Goal: Task Accomplishment & Management: Manage account settings

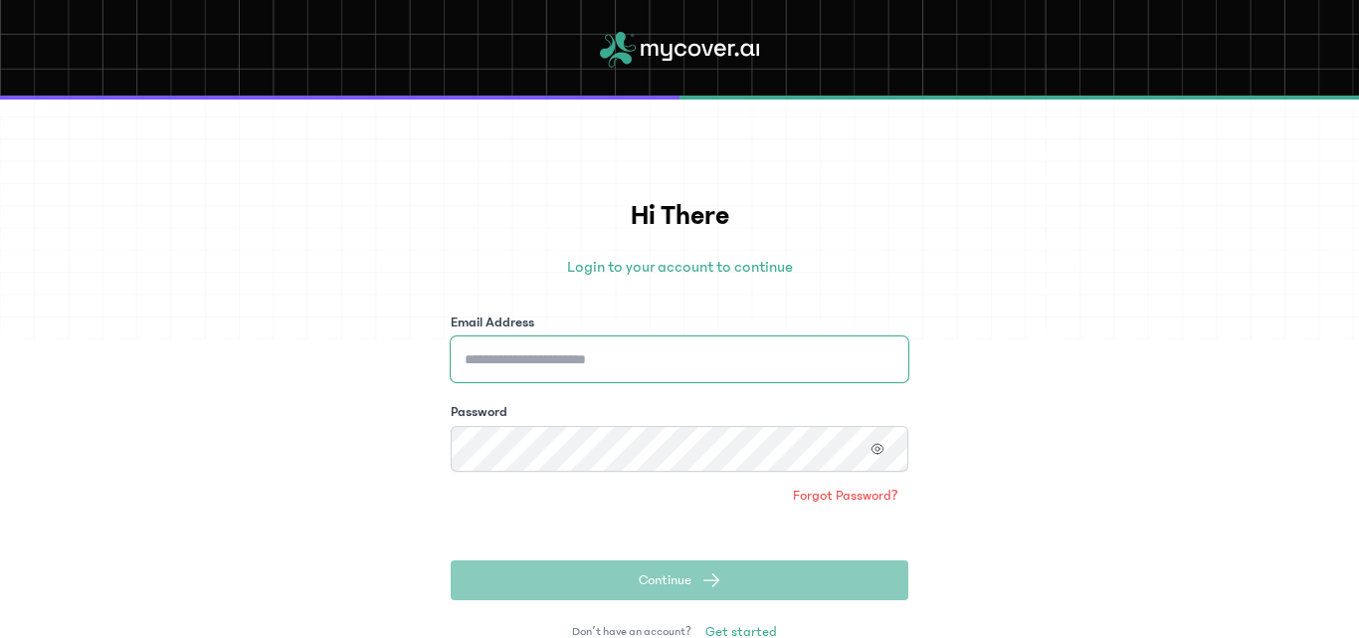
type input "**********"
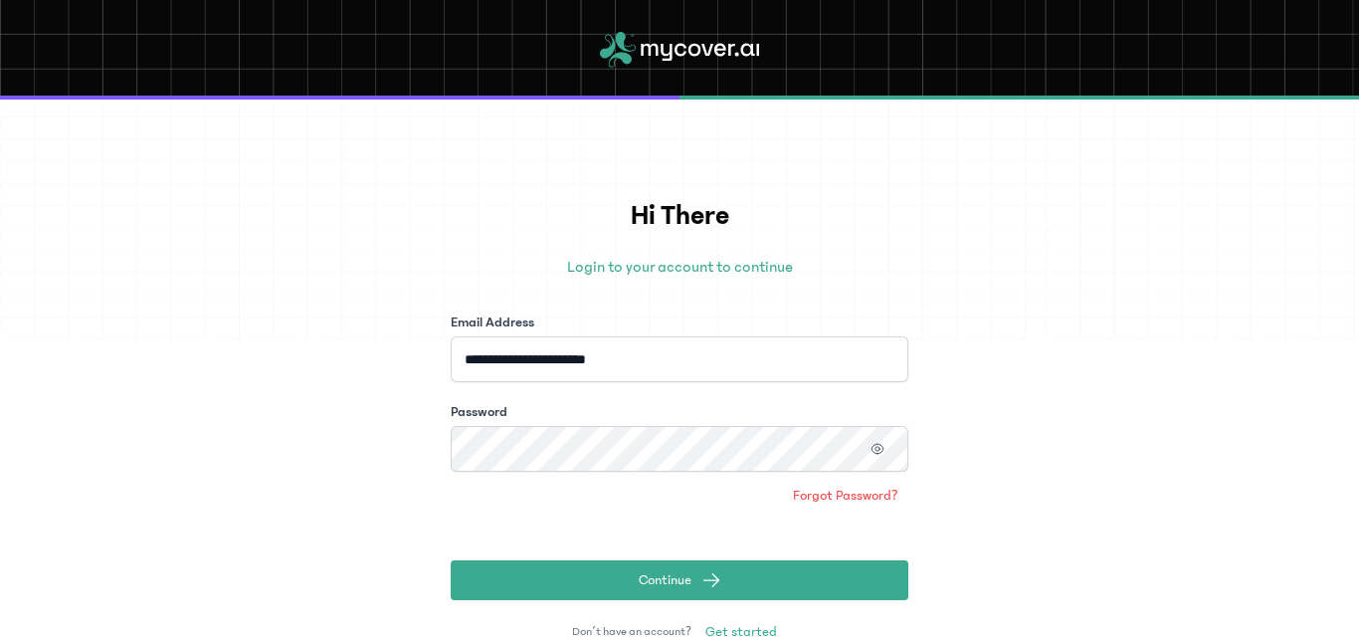
click at [967, 492] on div "**********" at bounding box center [679, 368] width 1359 height 538
click at [873, 450] on icon "button" at bounding box center [877, 449] width 14 height 14
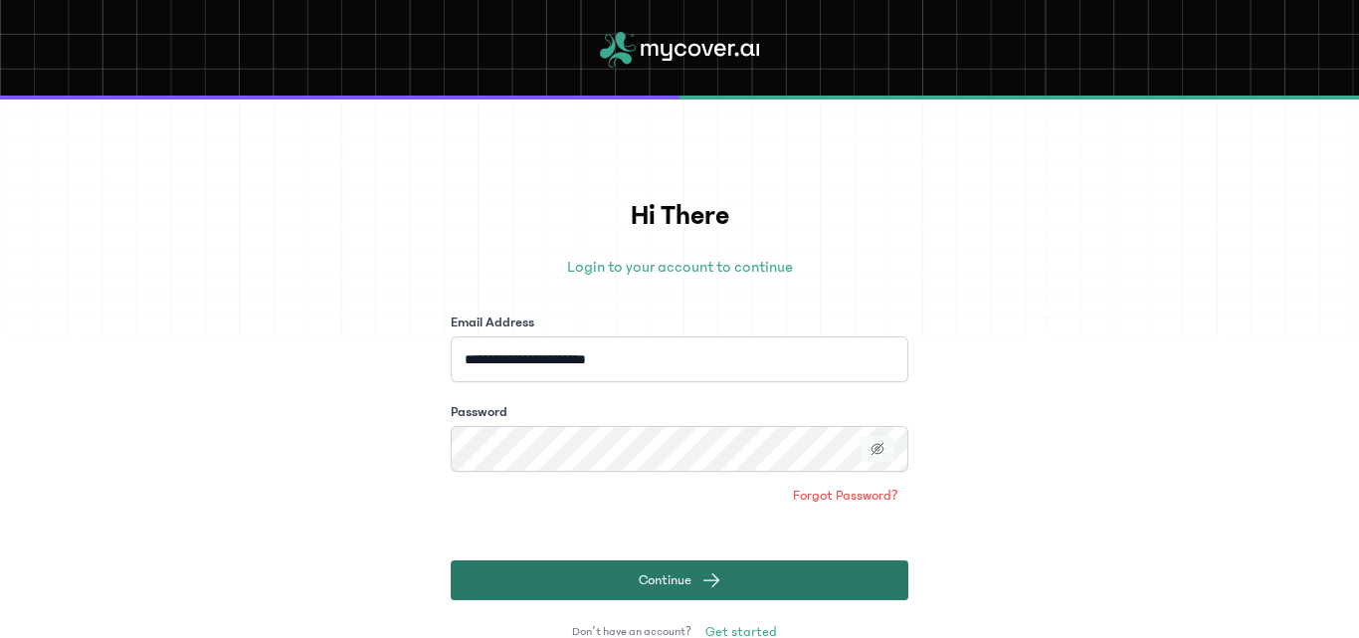
click at [770, 576] on button "Continue" at bounding box center [680, 580] width 458 height 40
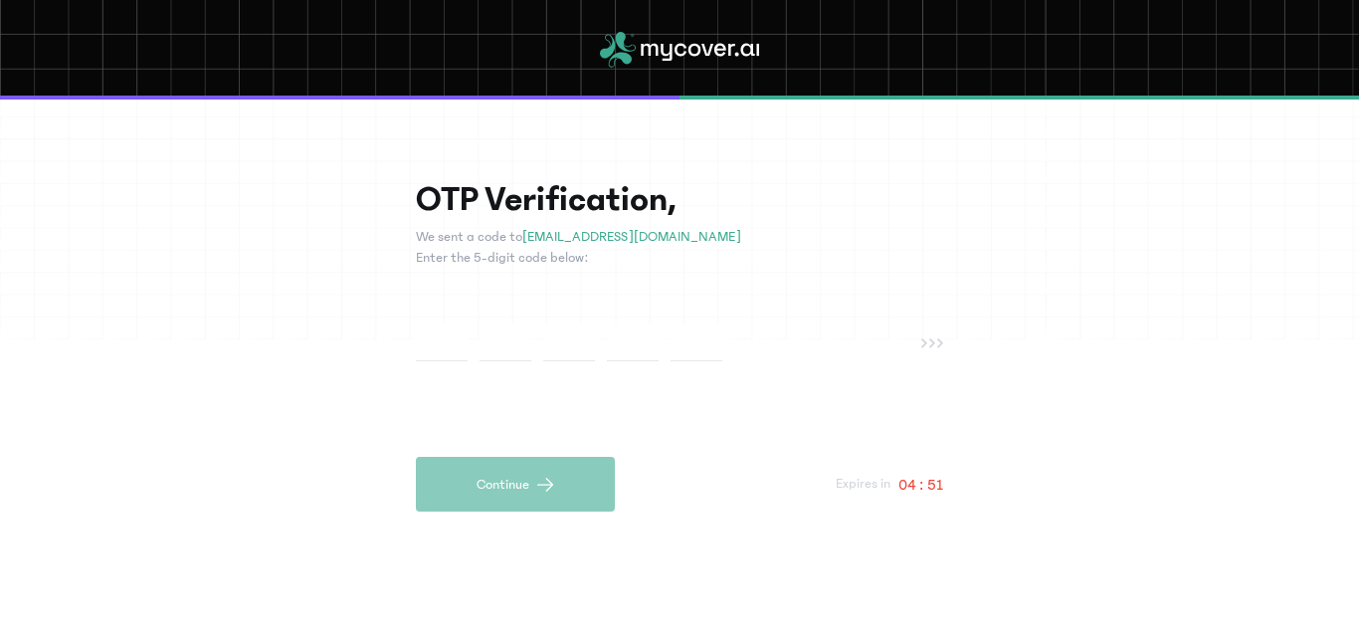
click at [515, 238] on p "We sent a code to parcelsnigeria@gmail.com" at bounding box center [679, 237] width 527 height 21
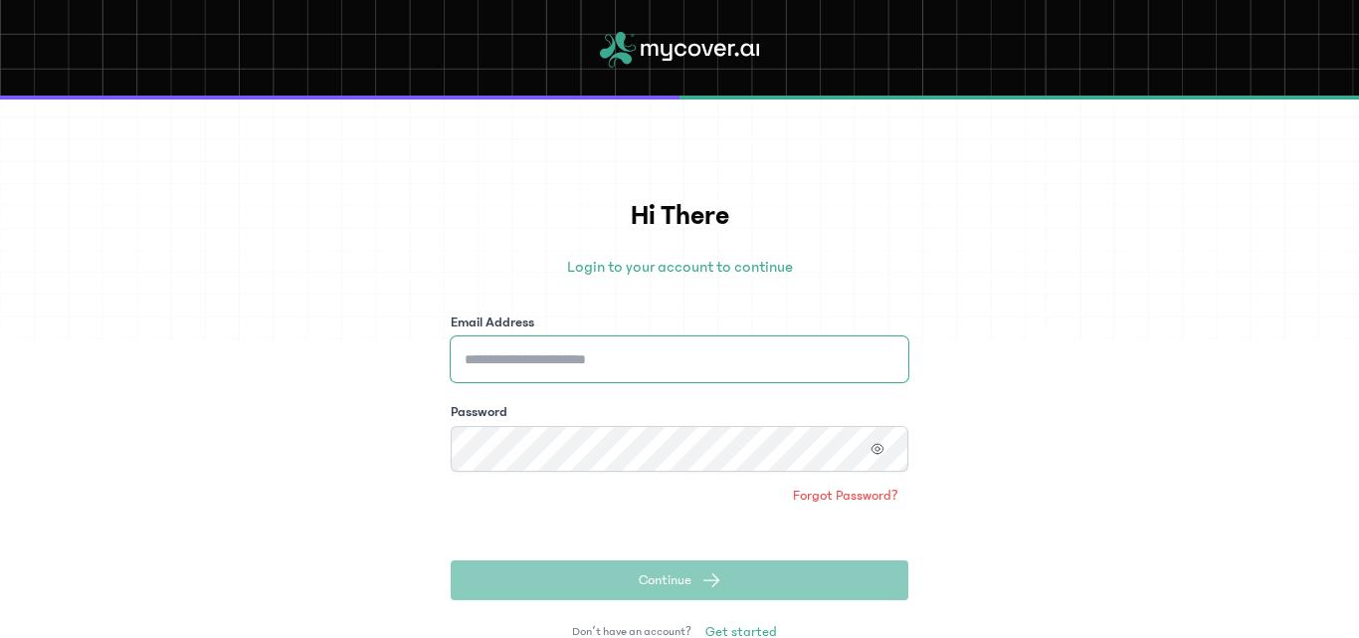
type input "**********"
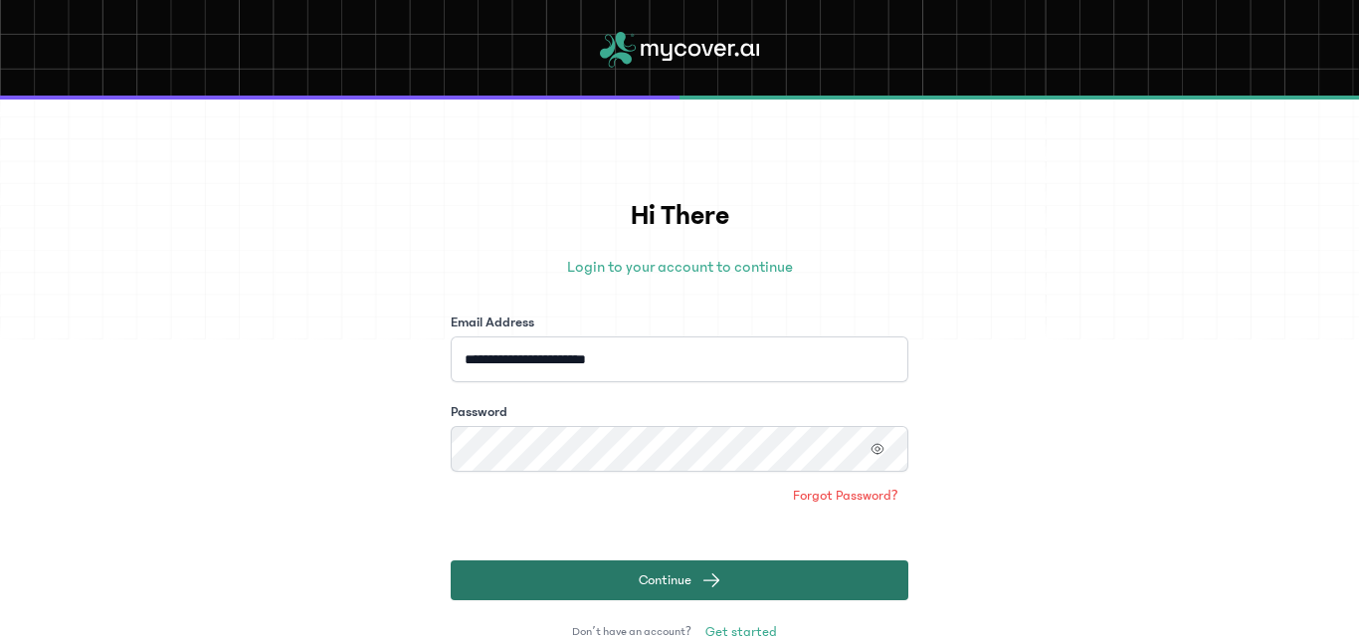
click at [809, 580] on button "Continue" at bounding box center [680, 580] width 458 height 40
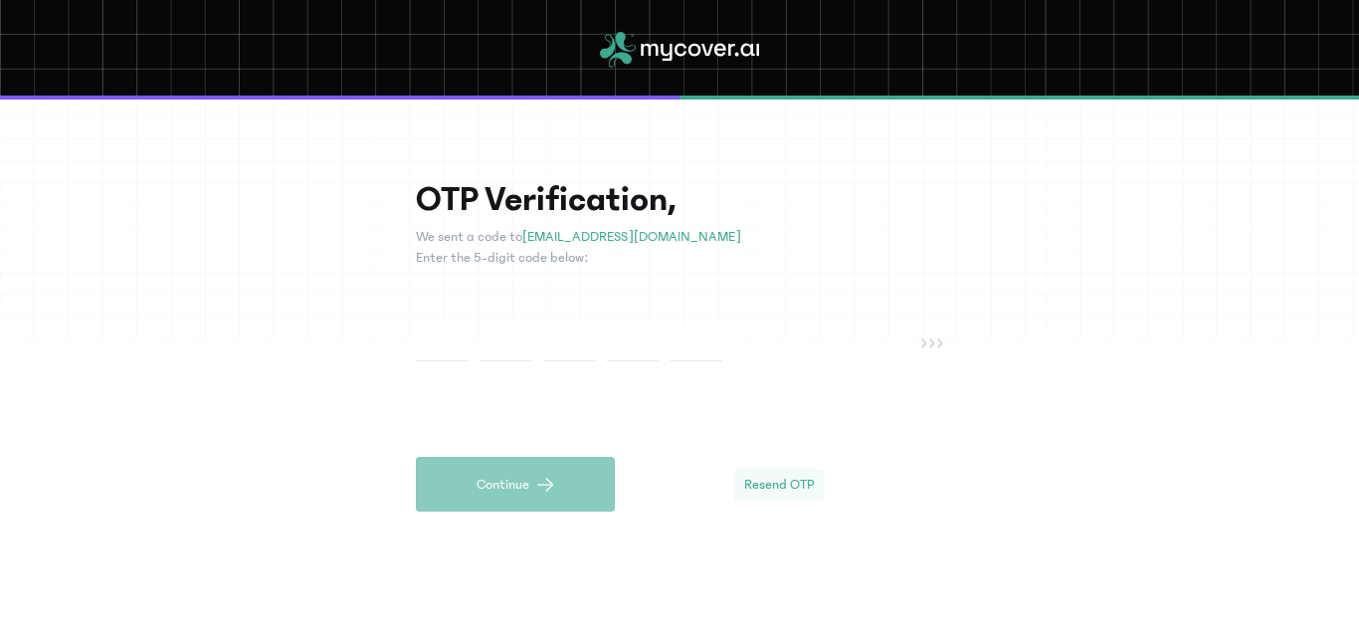
click at [770, 485] on span "Resend OTP" at bounding box center [779, 484] width 70 height 20
click at [458, 351] on input "text" at bounding box center [442, 342] width 52 height 37
type input "*"
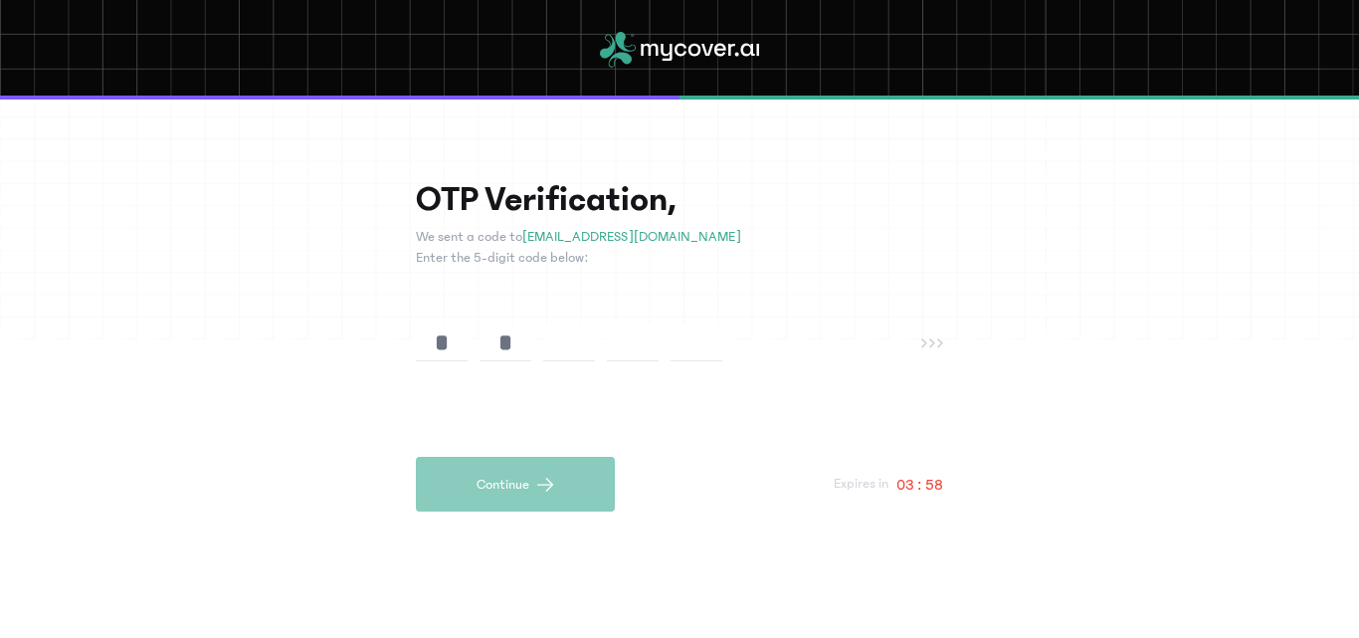
type input "*"
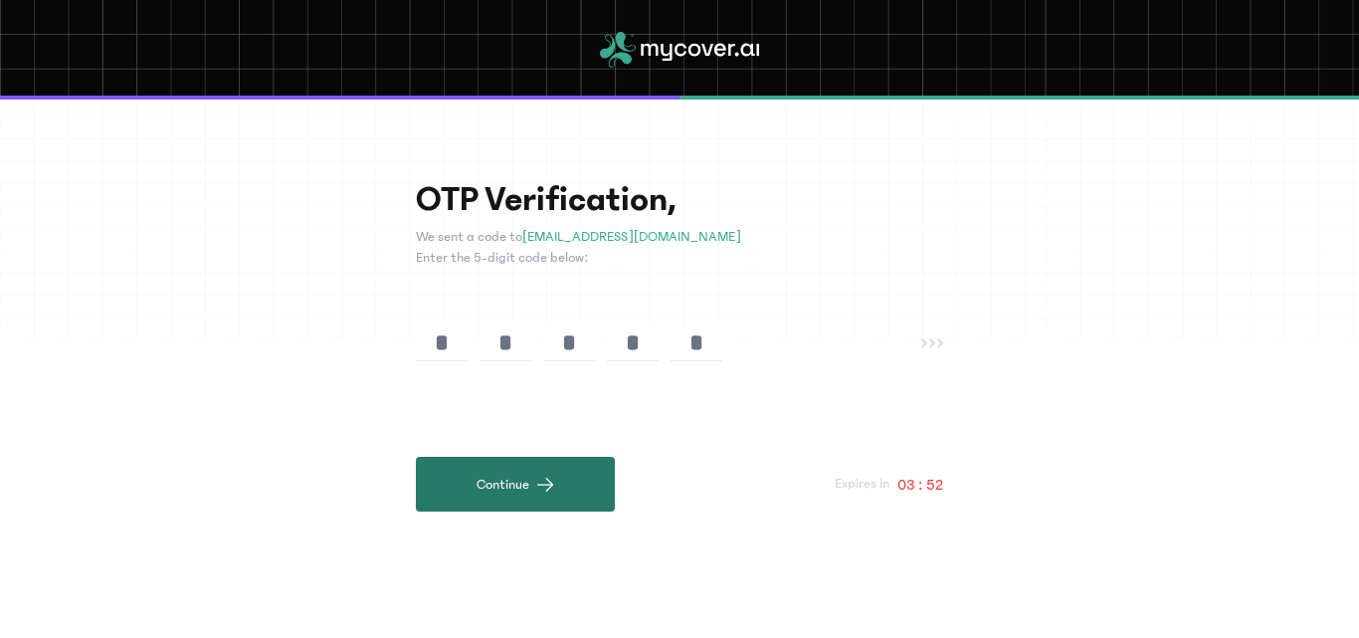
type input "*"
click at [456, 486] on button "Continue" at bounding box center [515, 484] width 199 height 55
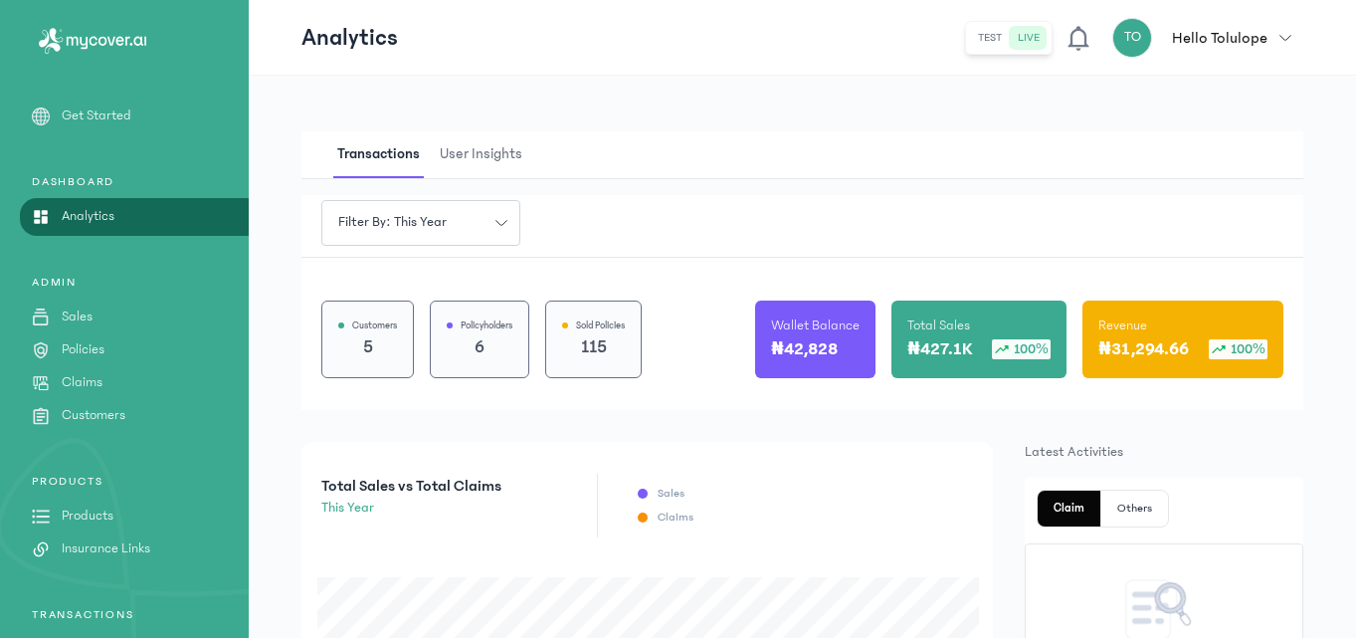
click at [94, 347] on p "Policies" at bounding box center [83, 349] width 43 height 21
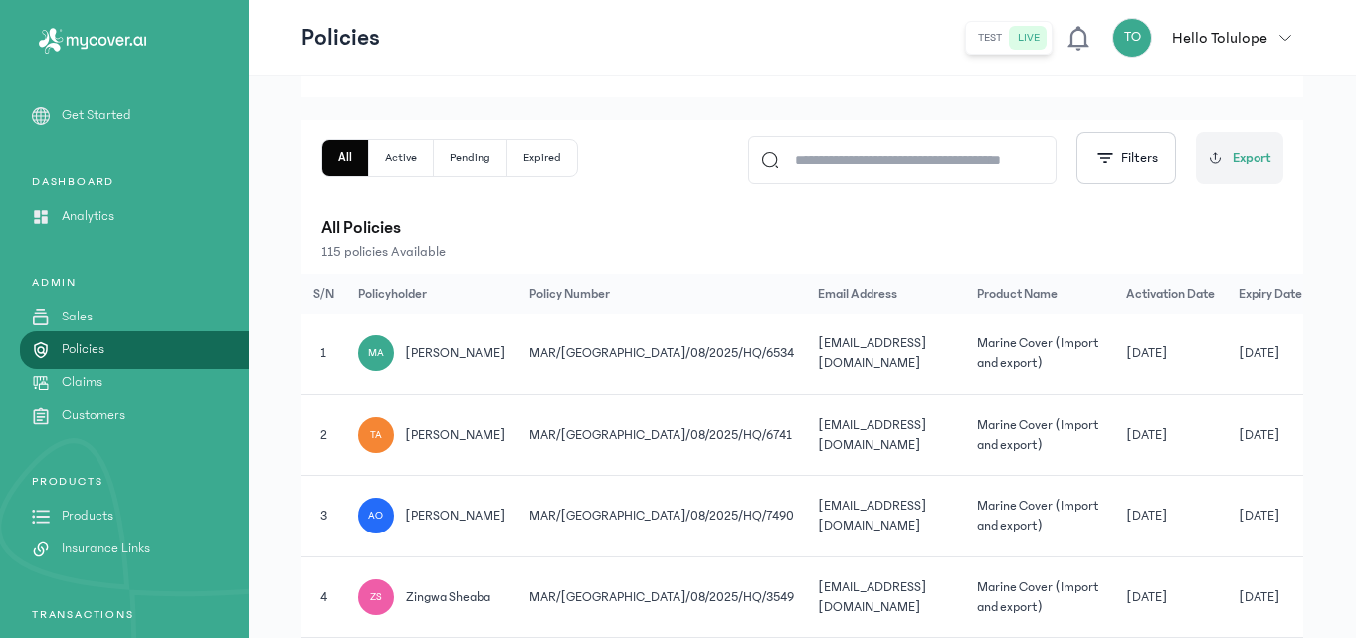
scroll to position [205, 0]
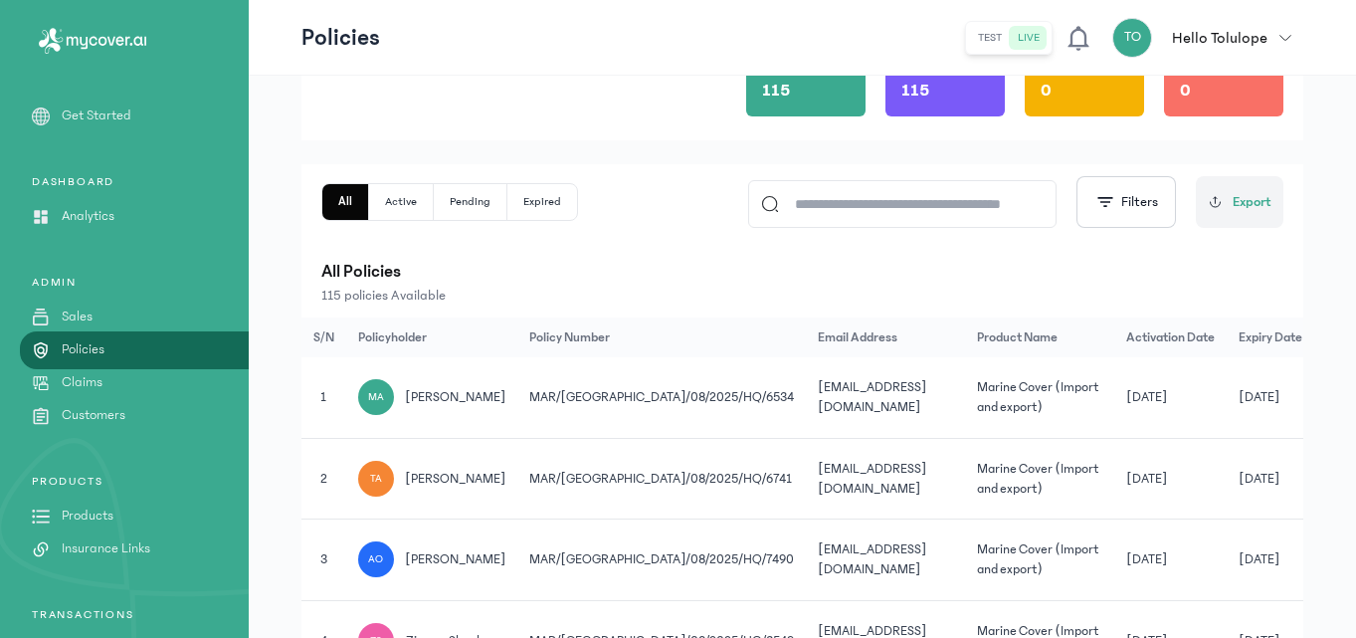
click at [97, 313] on link "Sales" at bounding box center [124, 316] width 249 height 21
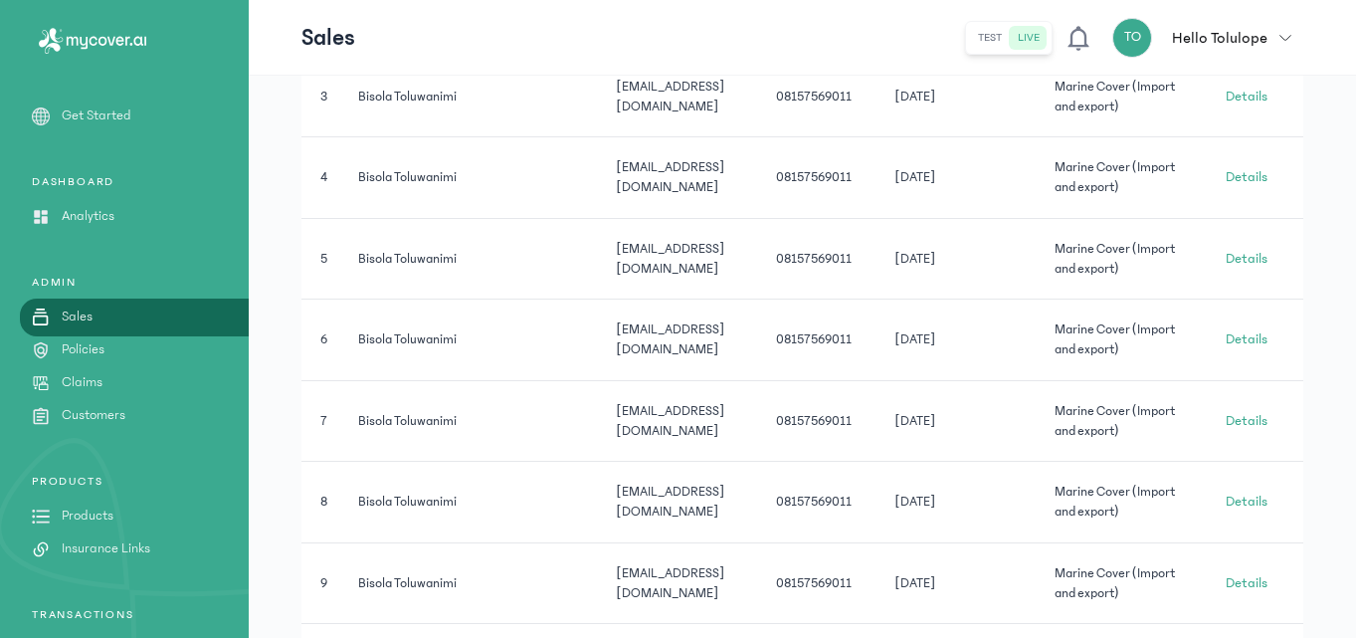
scroll to position [216, 0]
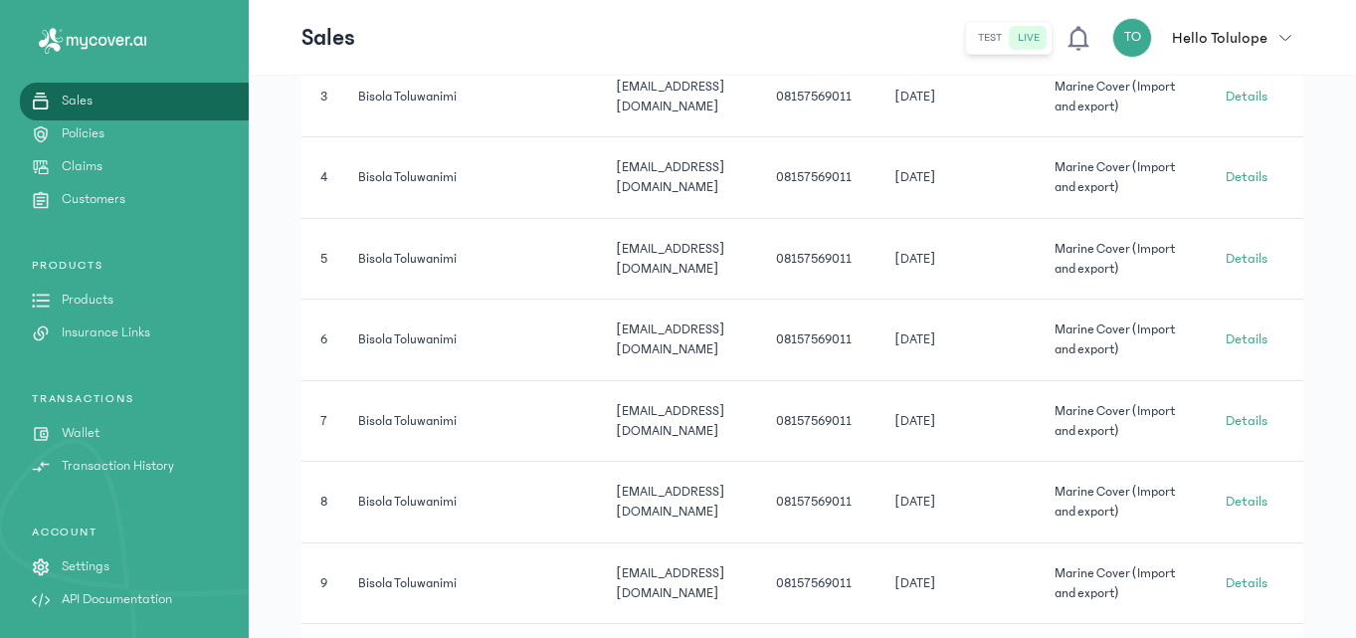
click at [145, 565] on link "Settings" at bounding box center [124, 566] width 249 height 21
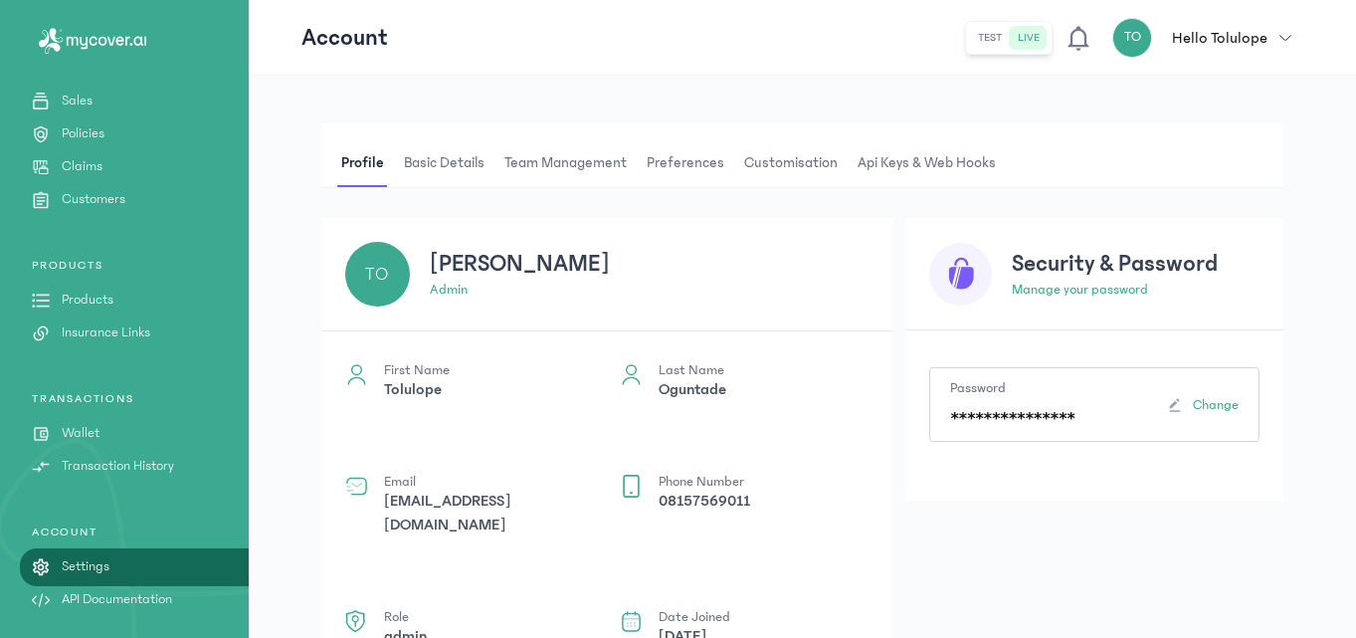
click at [794, 158] on span "Customisation" at bounding box center [790, 163] width 101 height 48
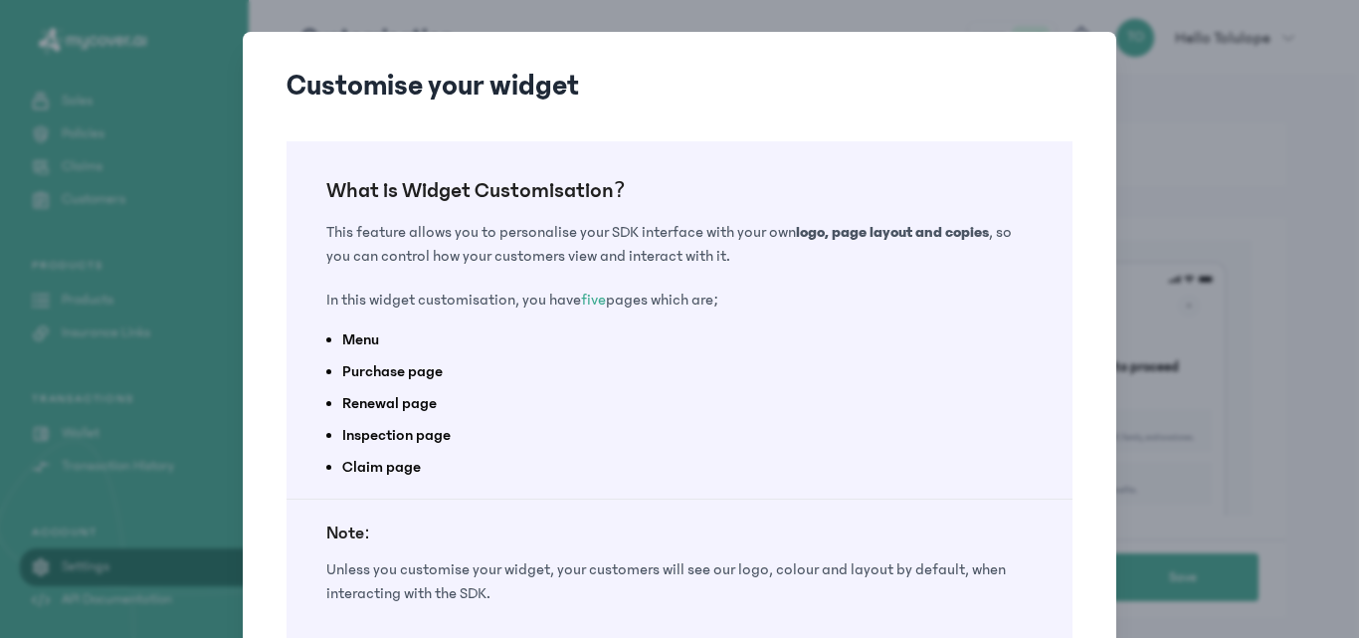
scroll to position [156, 0]
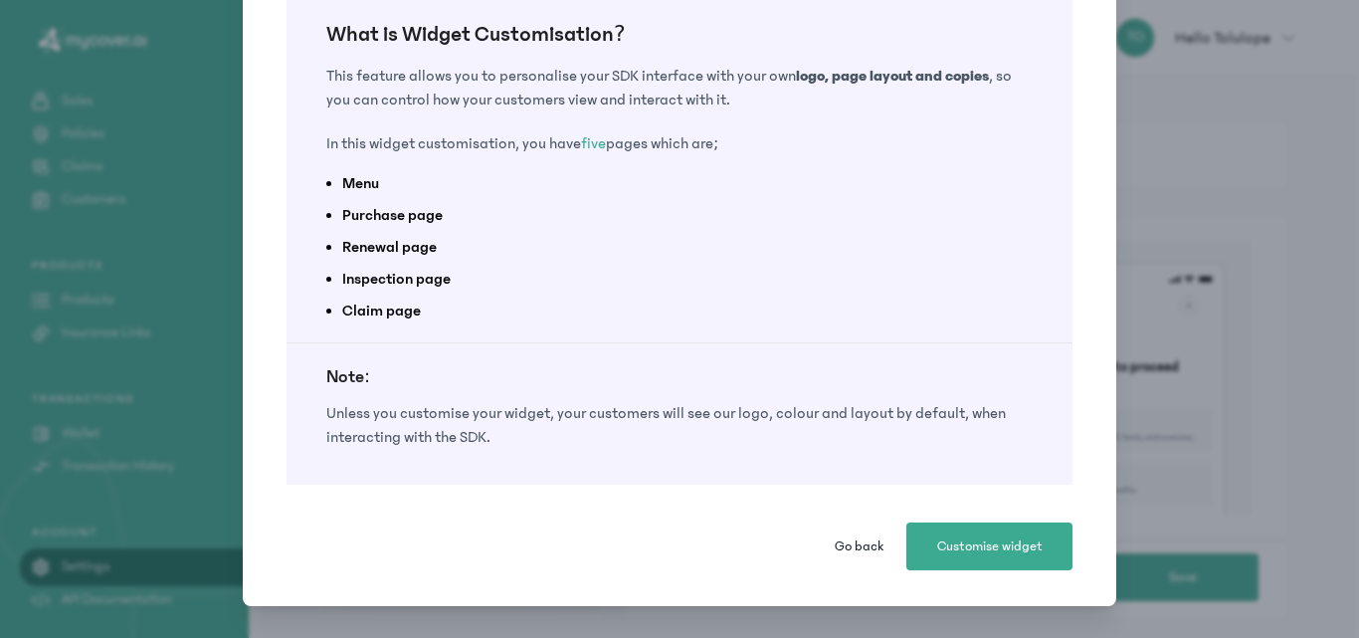
click at [854, 540] on span "Go back" at bounding box center [859, 546] width 49 height 20
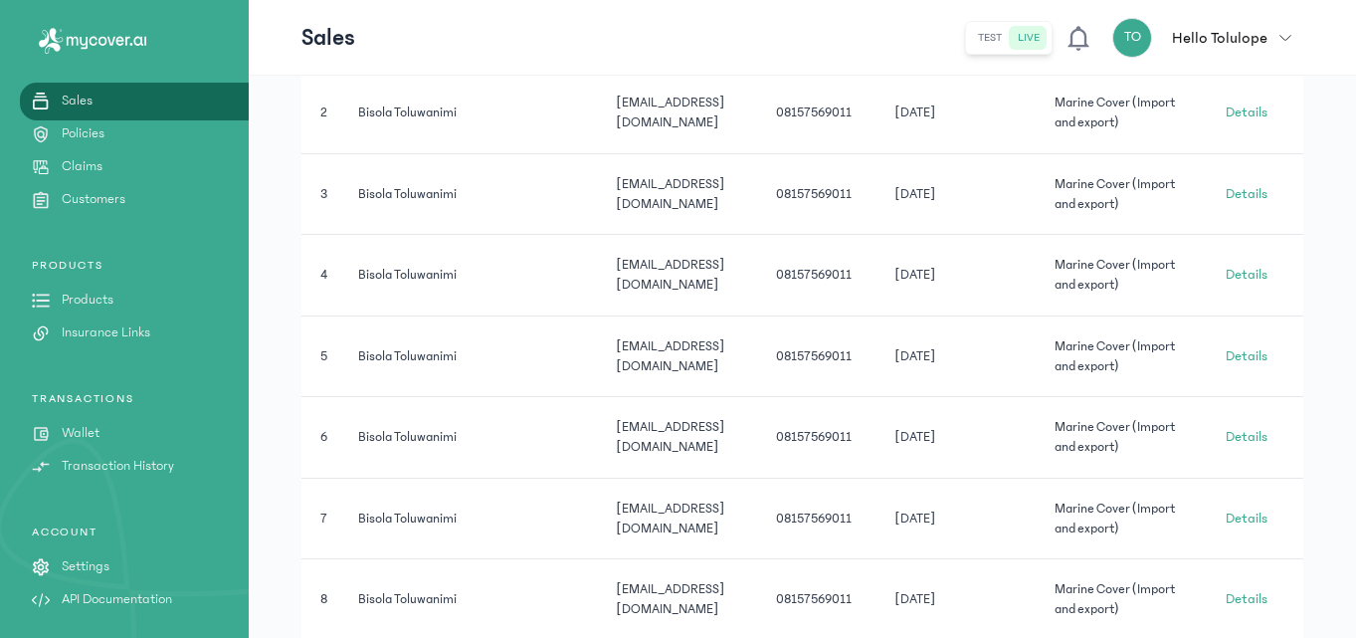
scroll to position [600, 0]
click at [101, 544] on div "ACCOUNT Settings API Documentation" at bounding box center [124, 567] width 249 height 86
click at [93, 557] on p "Settings" at bounding box center [86, 566] width 48 height 21
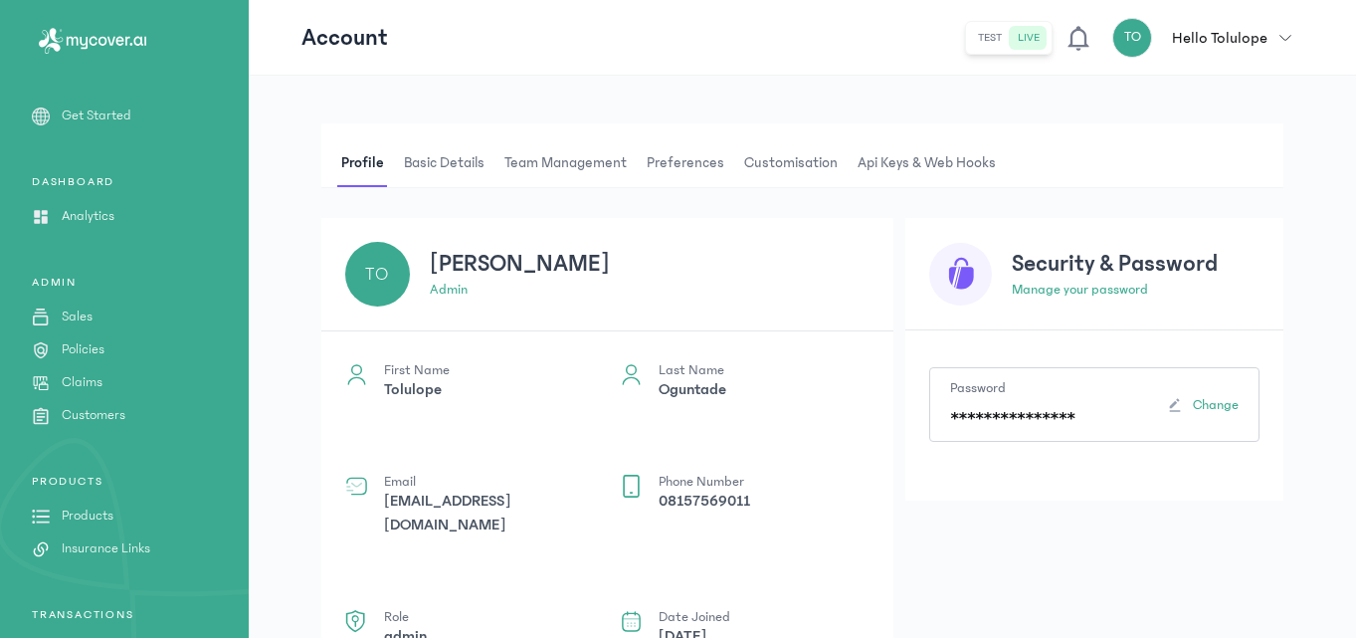
click at [1267, 48] on p "Hello Tolulope" at bounding box center [1219, 38] width 95 height 24
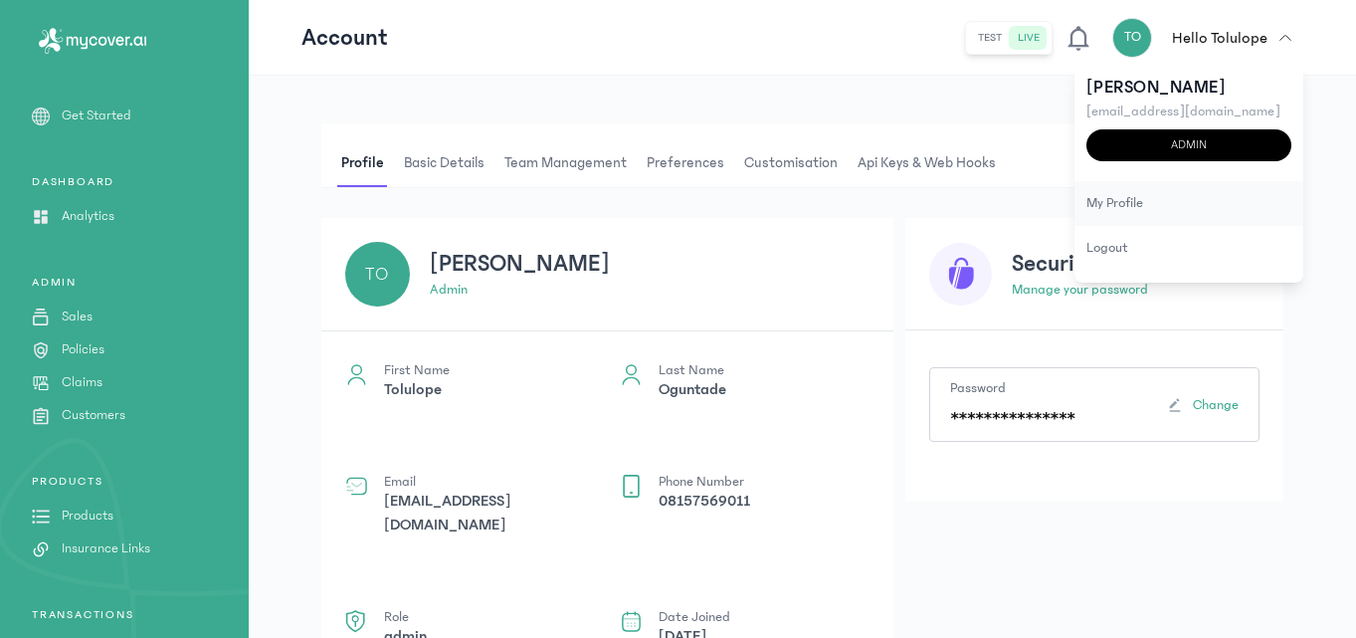
click at [1163, 208] on div "my profile" at bounding box center [1188, 203] width 229 height 45
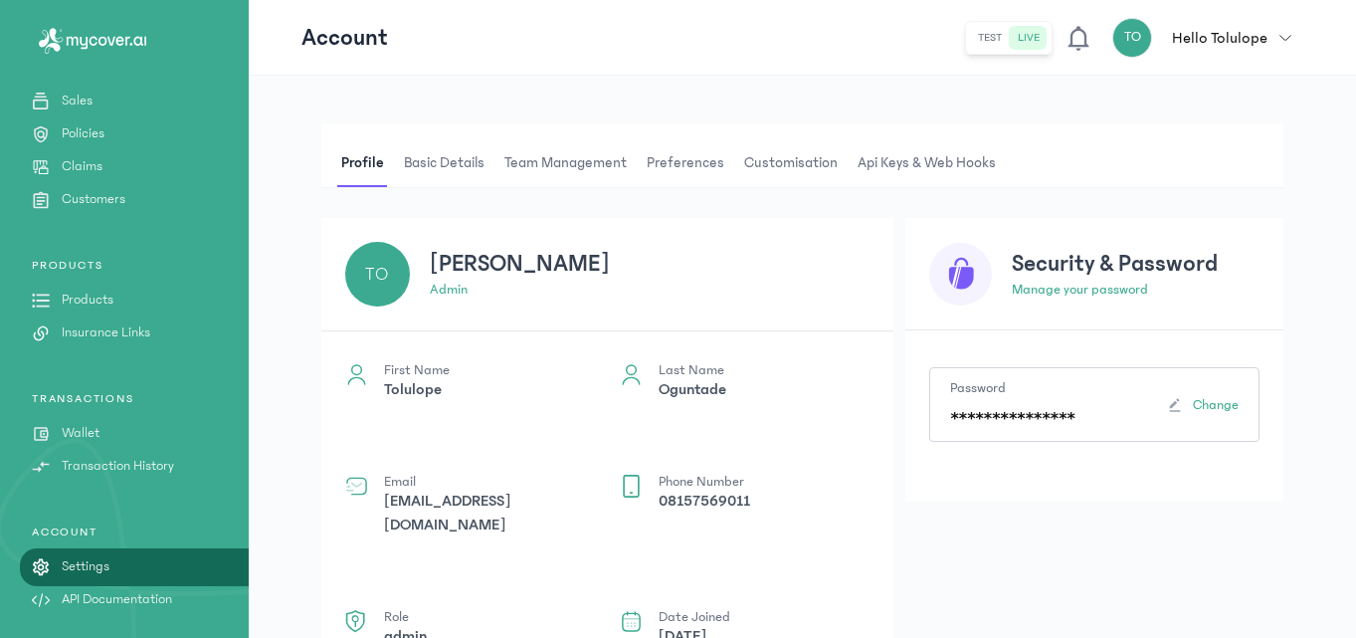
click at [1127, 290] on p "Manage your password" at bounding box center [1136, 290] width 248 height 21
click at [1032, 288] on p "Manage your password" at bounding box center [1136, 290] width 248 height 21
drag, startPoint x: 1032, startPoint y: 288, endPoint x: 1096, endPoint y: 287, distance: 63.7
click at [1096, 287] on p "Manage your password" at bounding box center [1136, 290] width 248 height 21
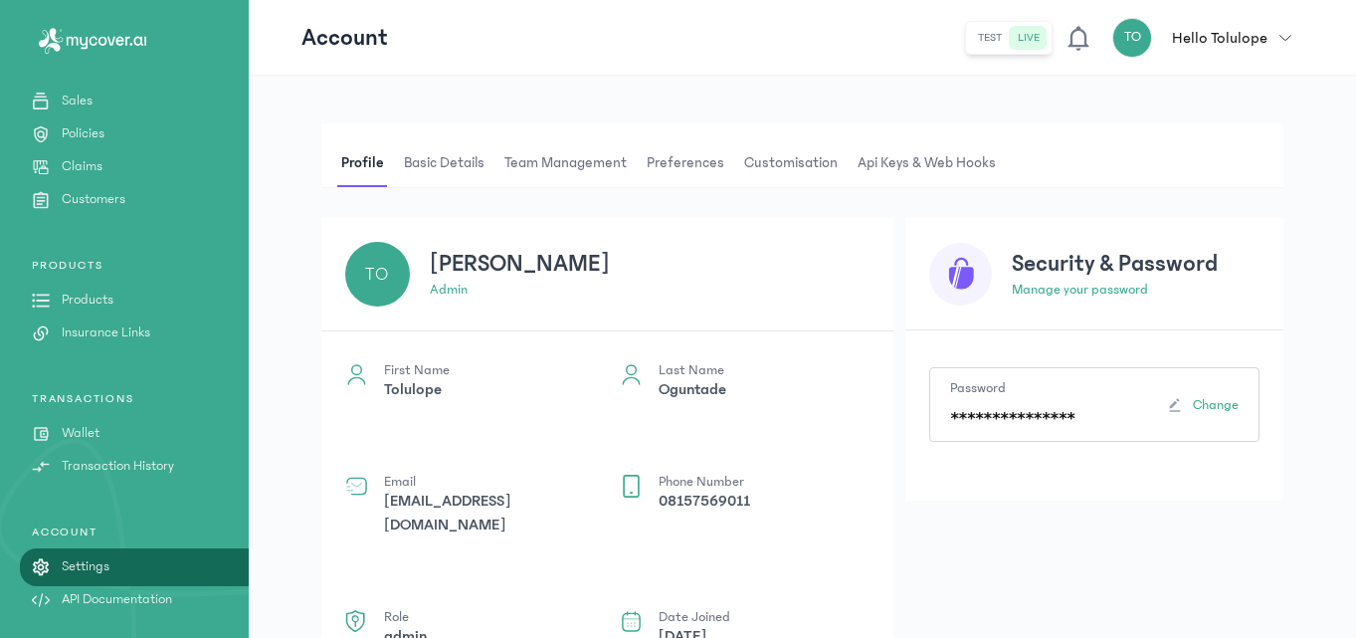
click at [1052, 246] on div "Security & Password Manage your password" at bounding box center [1094, 274] width 378 height 112
click at [1047, 259] on h3 "Security & Password" at bounding box center [1136, 264] width 248 height 32
click at [956, 274] on icon at bounding box center [961, 278] width 25 height 22
click at [1208, 411] on span "Change" at bounding box center [1216, 405] width 46 height 20
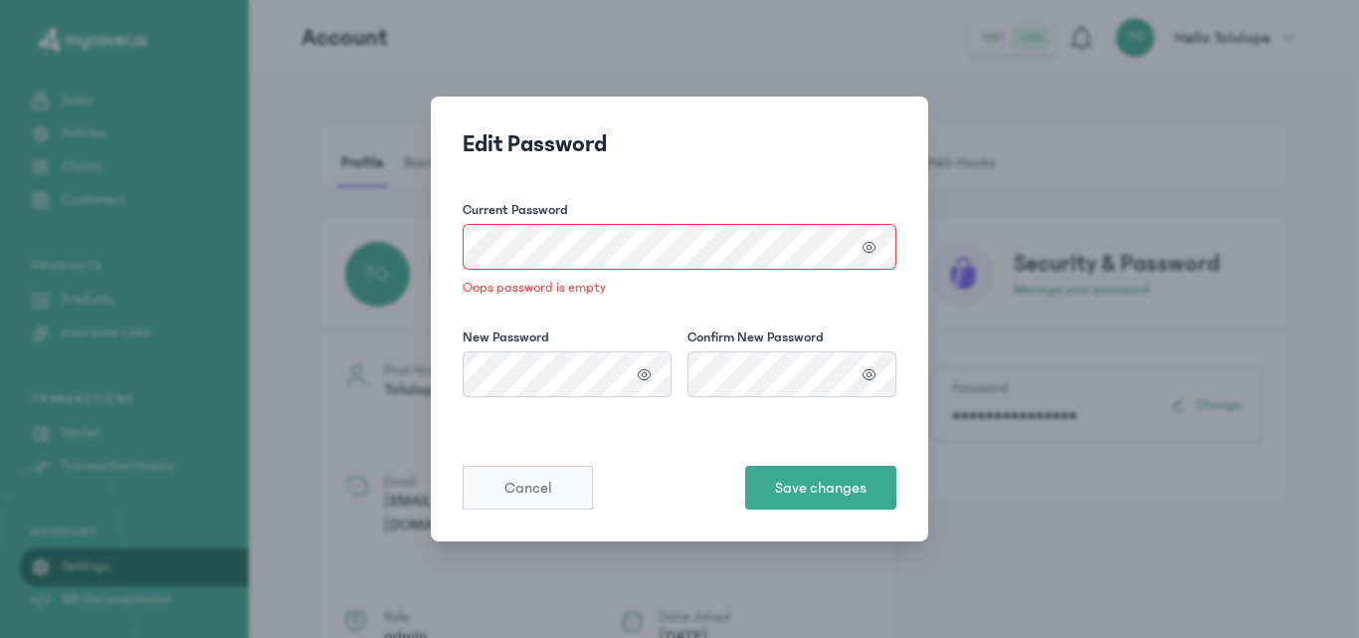
click at [535, 465] on form "Current Password Oops password is empty New Password Confirm New Password Cance…" at bounding box center [680, 354] width 434 height 309
click at [529, 488] on span "Cancel" at bounding box center [528, 487] width 48 height 24
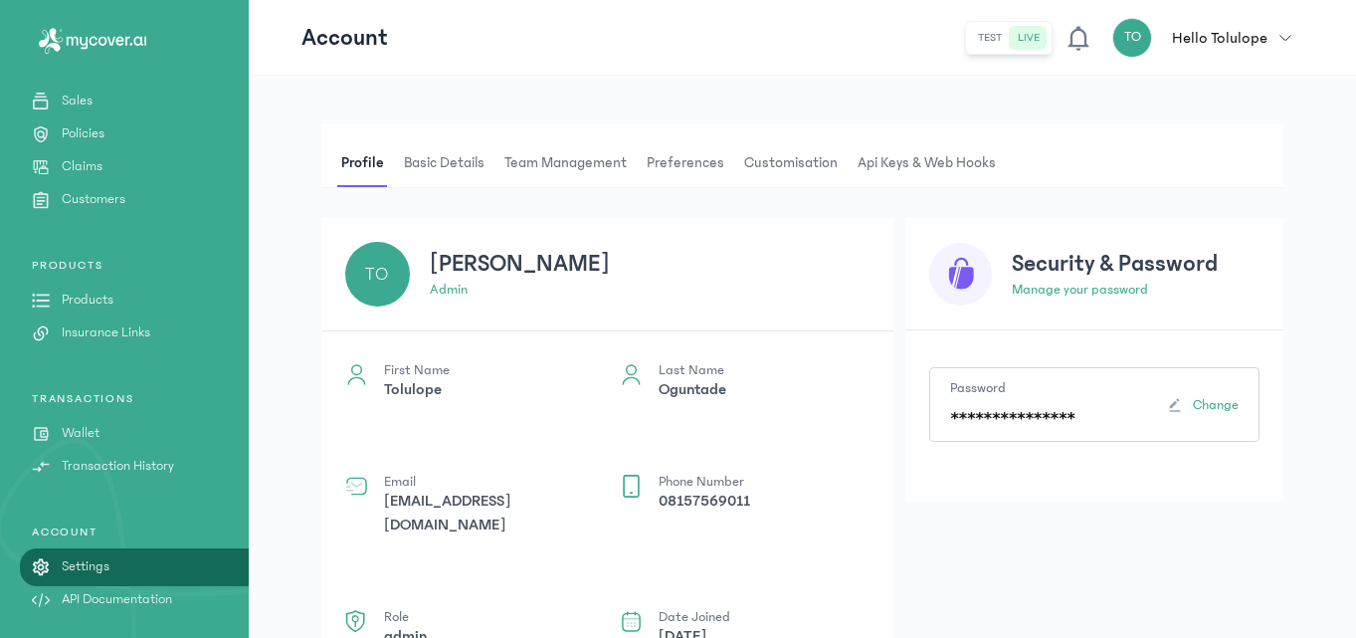
click at [470, 162] on span "Basic details" at bounding box center [444, 163] width 89 height 48
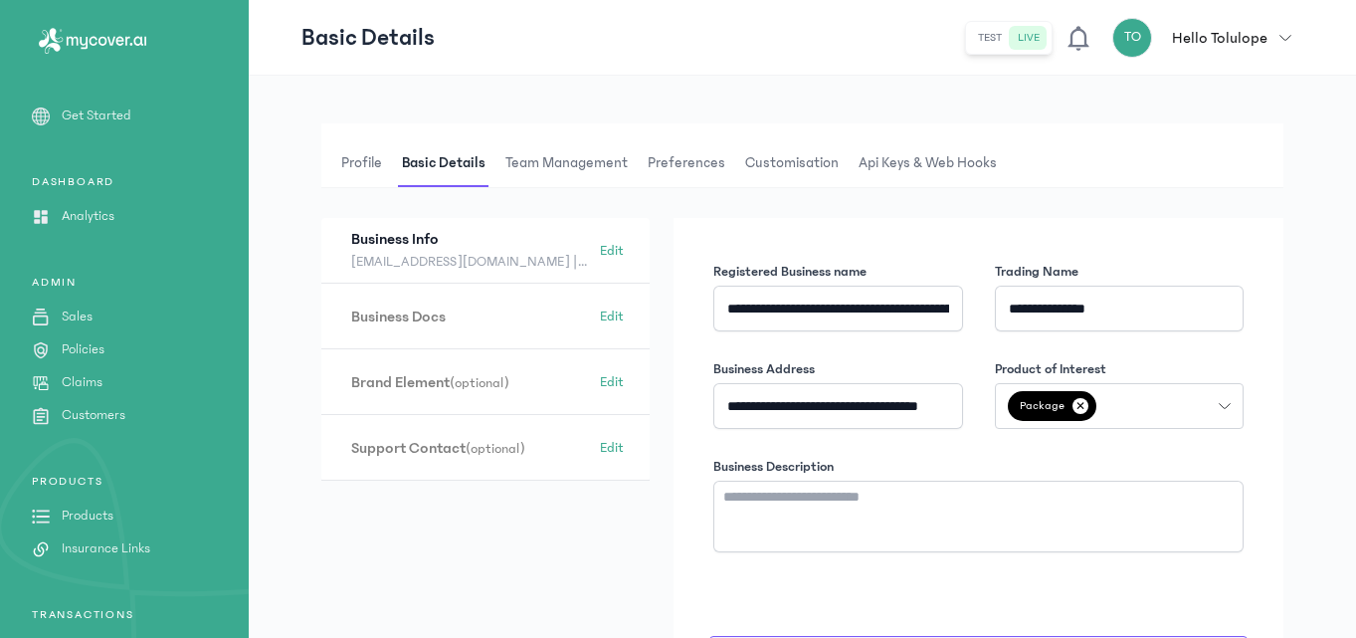
click at [89, 110] on p "Get Started" at bounding box center [97, 115] width 70 height 21
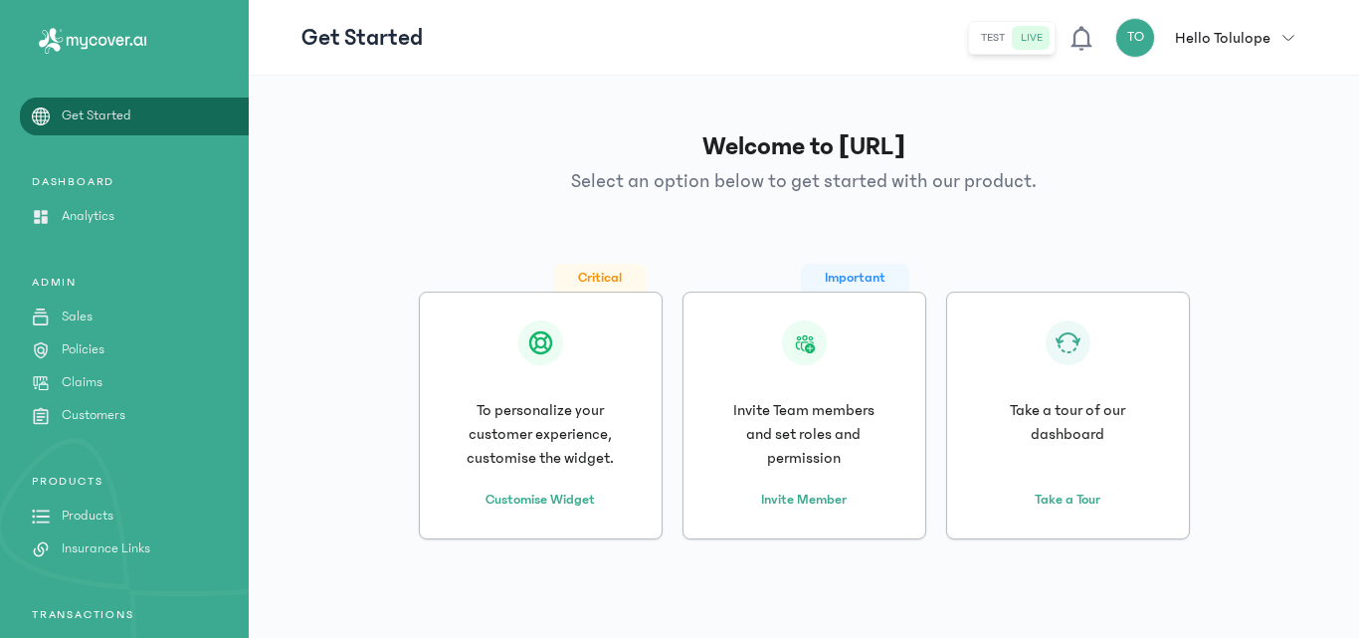
click at [1189, 53] on div "TO Hello Tolulope" at bounding box center [1192, 38] width 155 height 40
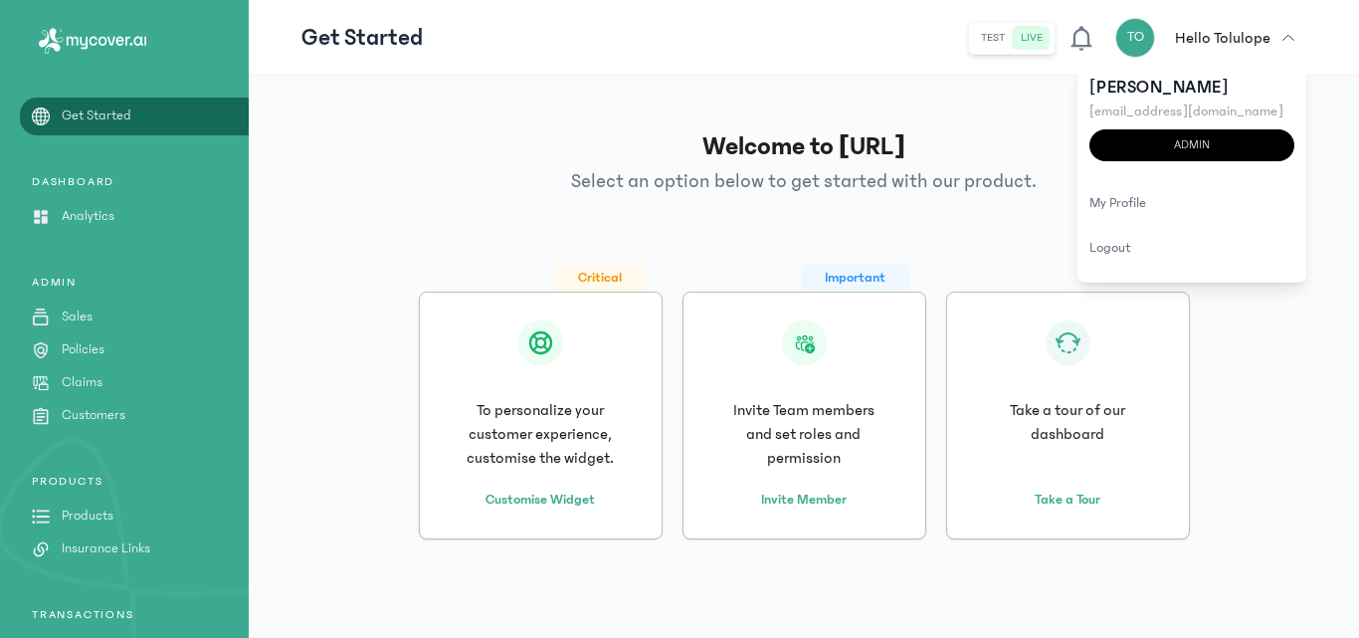
click at [1158, 37] on div "TO Hello Tolulope" at bounding box center [1192, 38] width 155 height 40
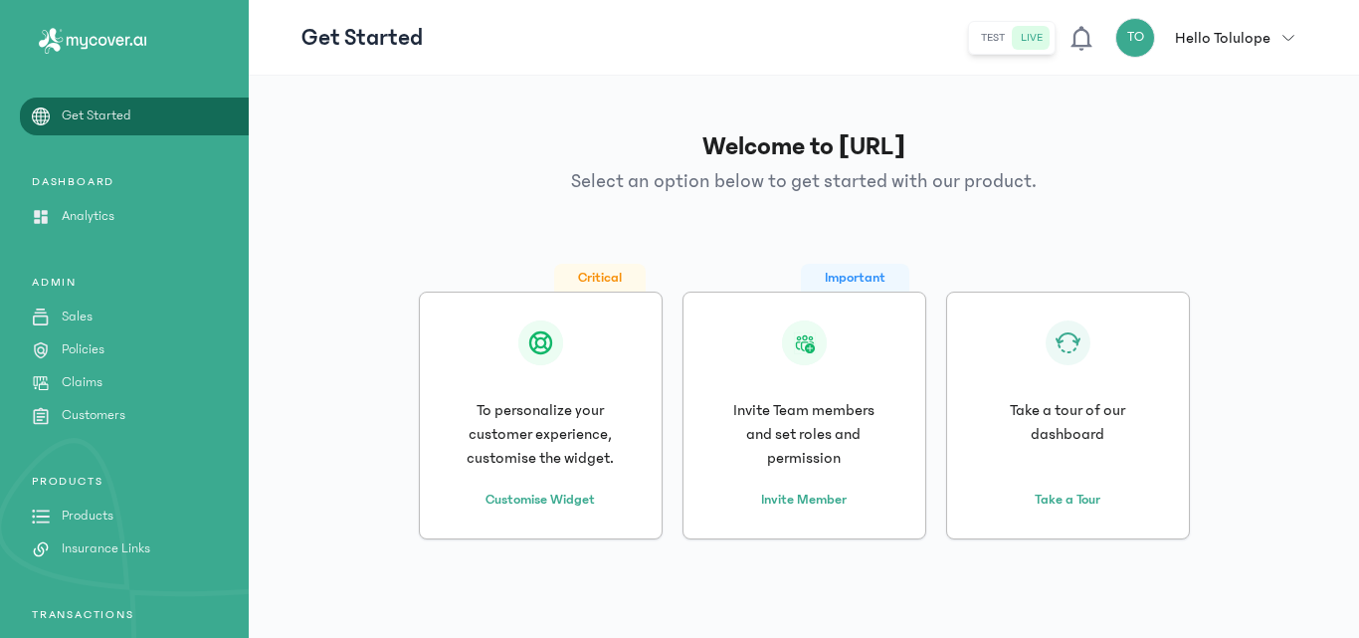
click at [1155, 37] on div "TO" at bounding box center [1135, 38] width 40 height 40
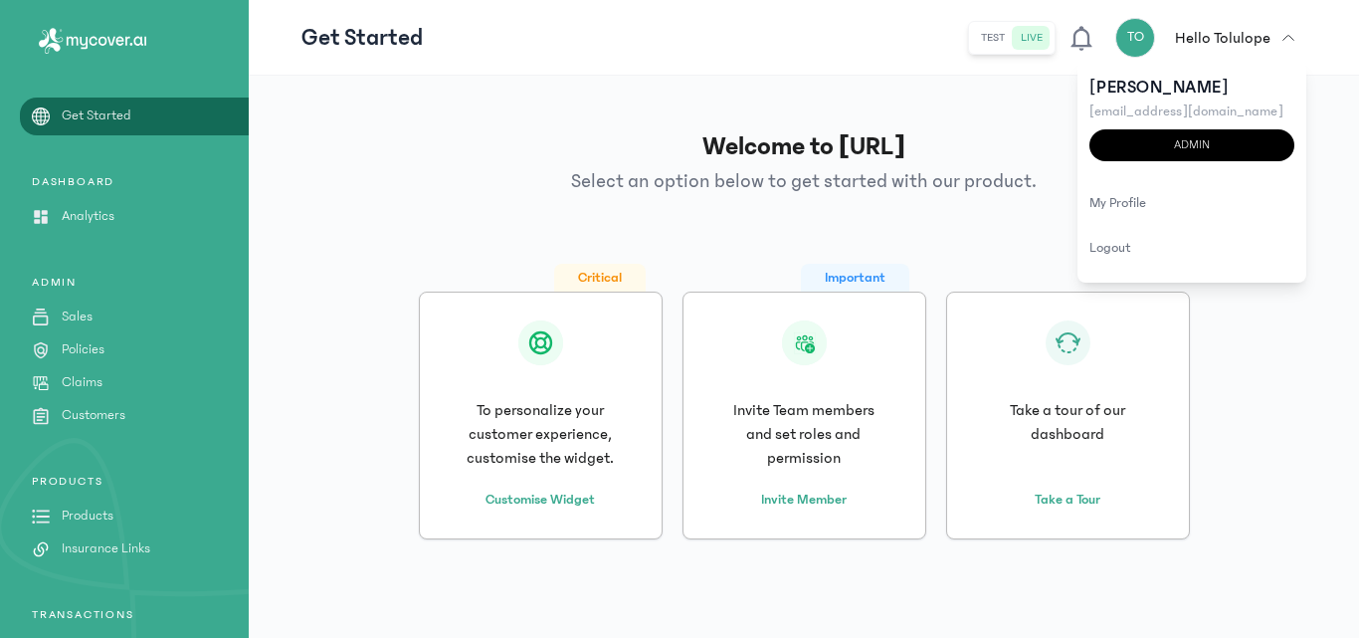
click at [1338, 129] on div "Welcome to [URL] Select an option below to get started with our product. Critic…" at bounding box center [804, 357] width 1110 height 562
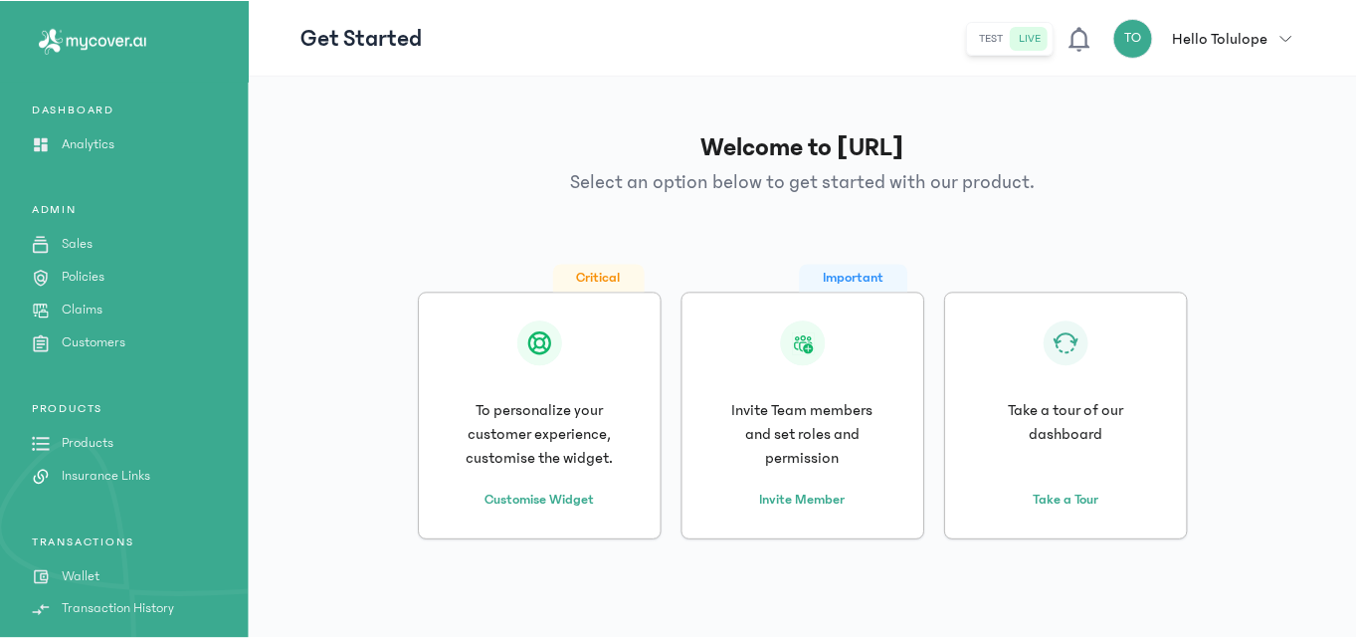
scroll to position [216, 0]
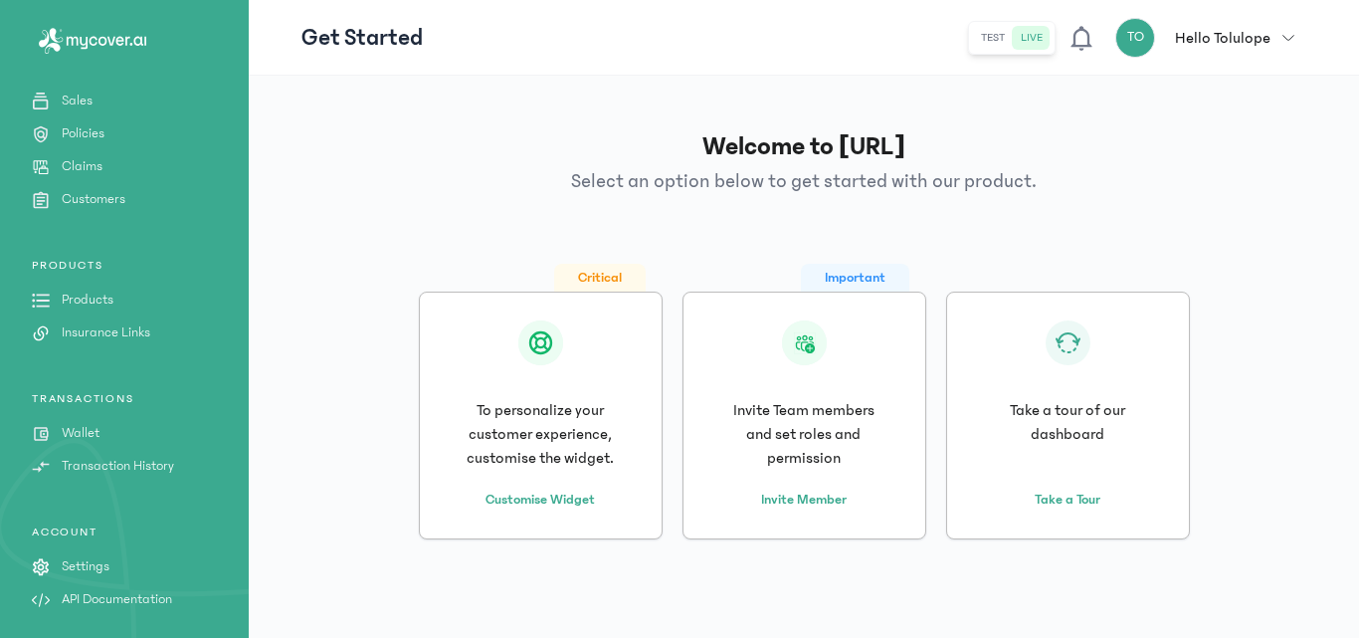
click at [69, 562] on p "Settings" at bounding box center [86, 566] width 48 height 21
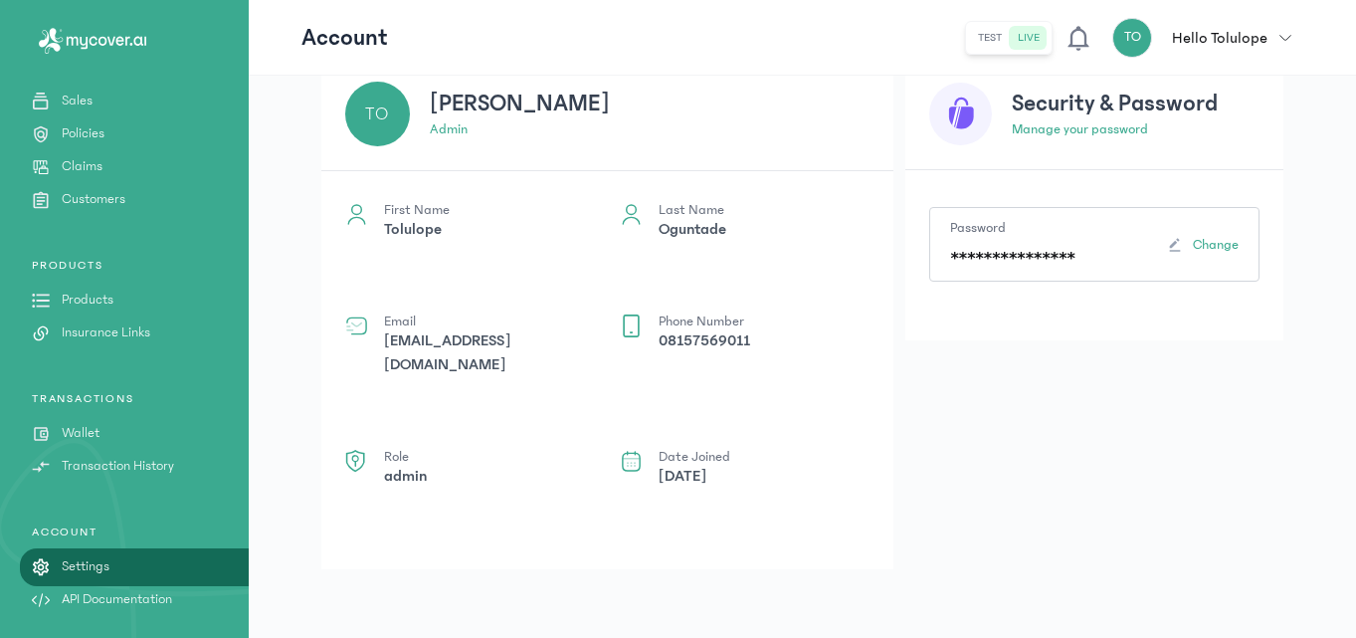
scroll to position [163, 0]
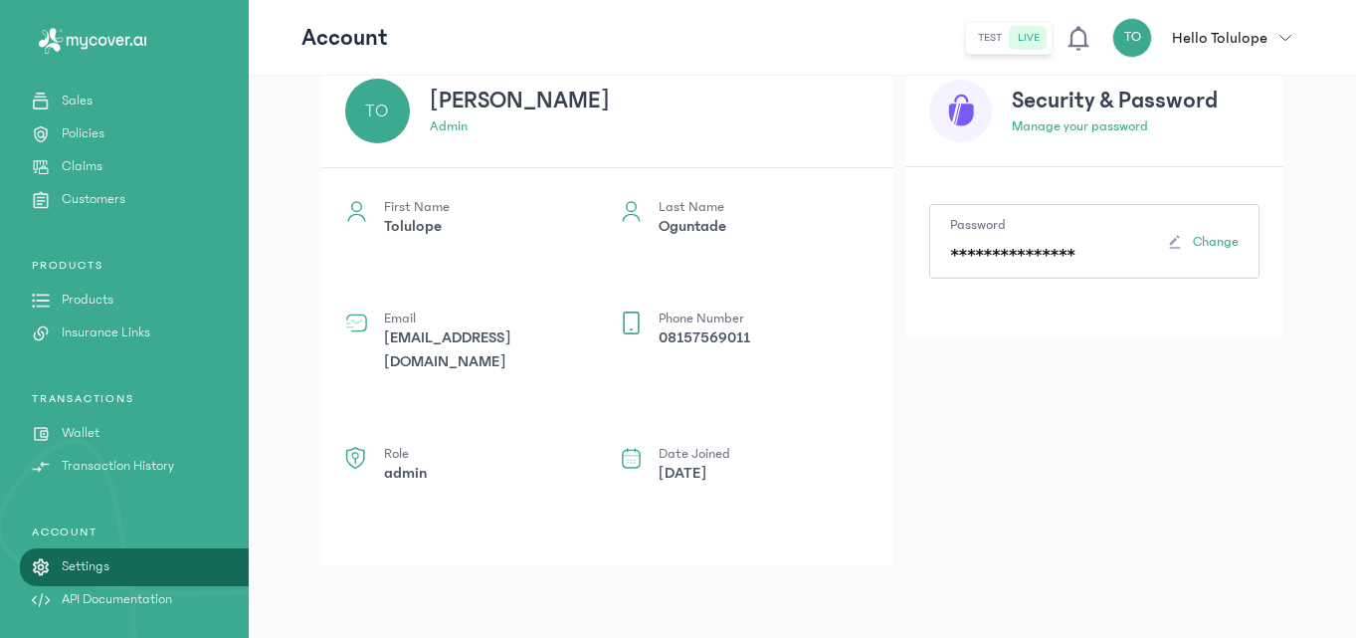
click at [445, 122] on p "admin" at bounding box center [650, 126] width 440 height 21
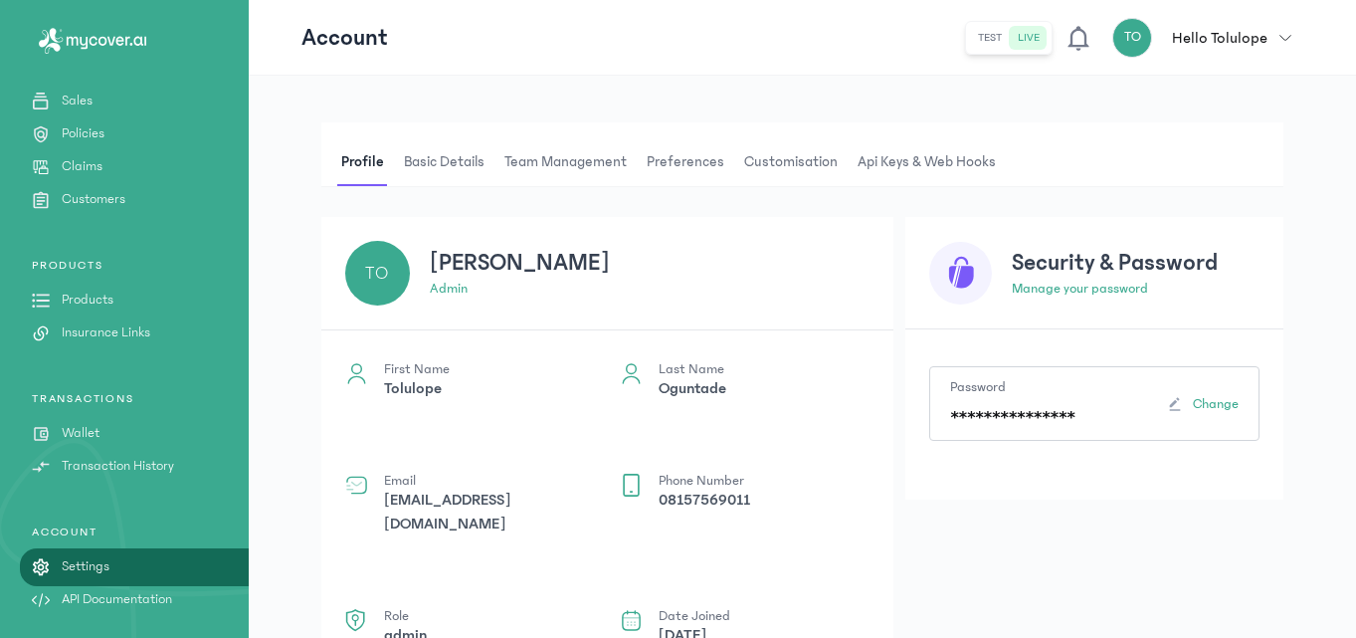
scroll to position [0, 0]
click at [1059, 254] on h3 "Security & Password" at bounding box center [1136, 264] width 248 height 32
drag, startPoint x: 1033, startPoint y: 286, endPoint x: 997, endPoint y: 290, distance: 37.0
click at [1030, 290] on p "Manage your password" at bounding box center [1136, 290] width 248 height 21
click at [949, 269] on rect at bounding box center [960, 274] width 63 height 63
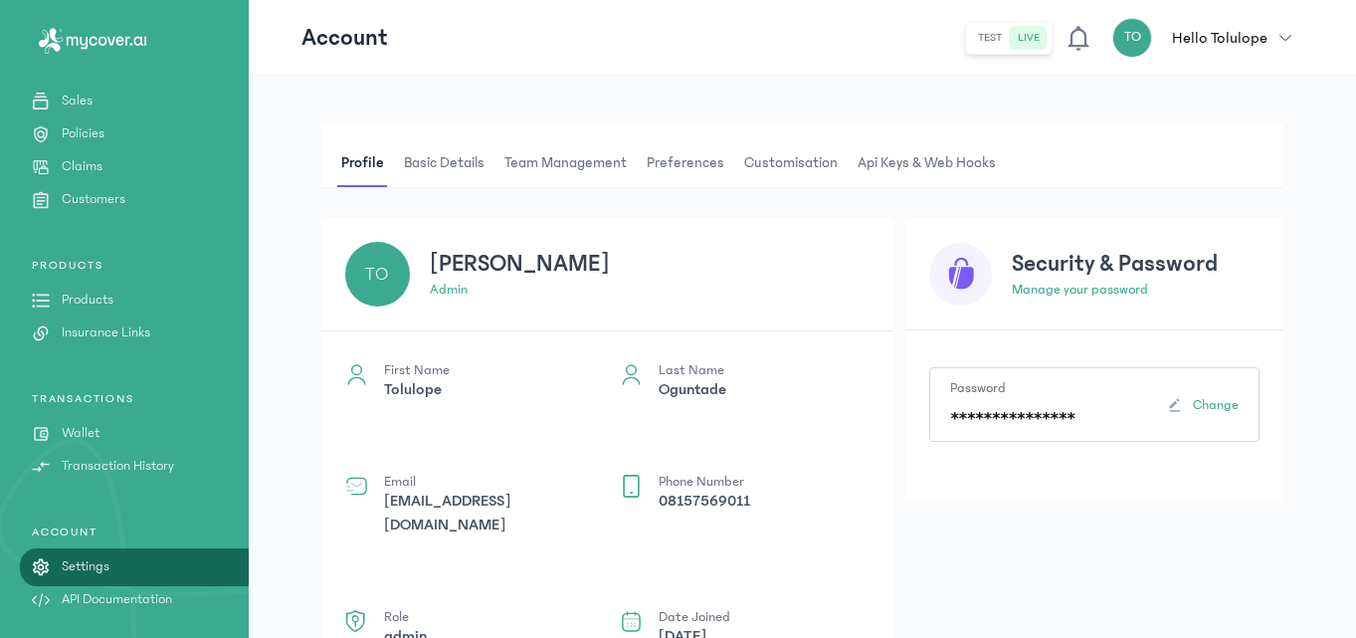
click at [949, 269] on rect at bounding box center [960, 274] width 63 height 63
click at [383, 257] on div "TO" at bounding box center [377, 274] width 65 height 65
click at [534, 267] on h3 "[PERSON_NAME]" at bounding box center [650, 264] width 440 height 32
click at [459, 287] on p "admin" at bounding box center [650, 290] width 440 height 21
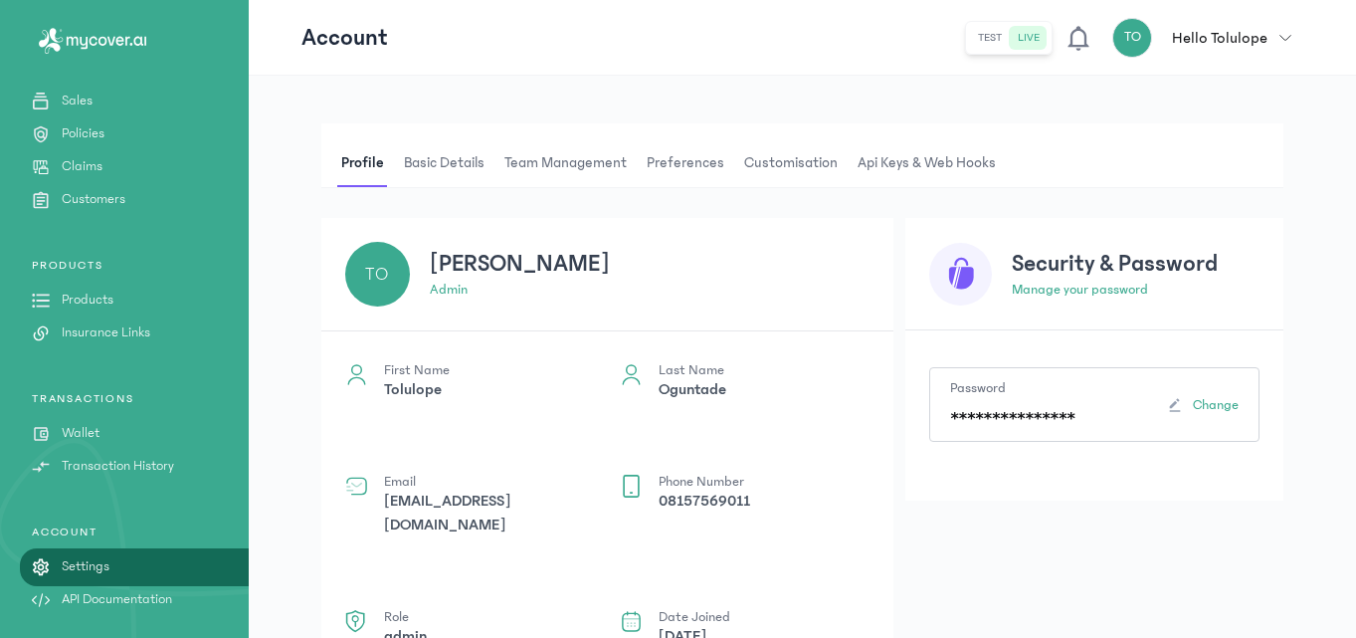
click at [485, 273] on h3 "[PERSON_NAME]" at bounding box center [650, 264] width 440 height 32
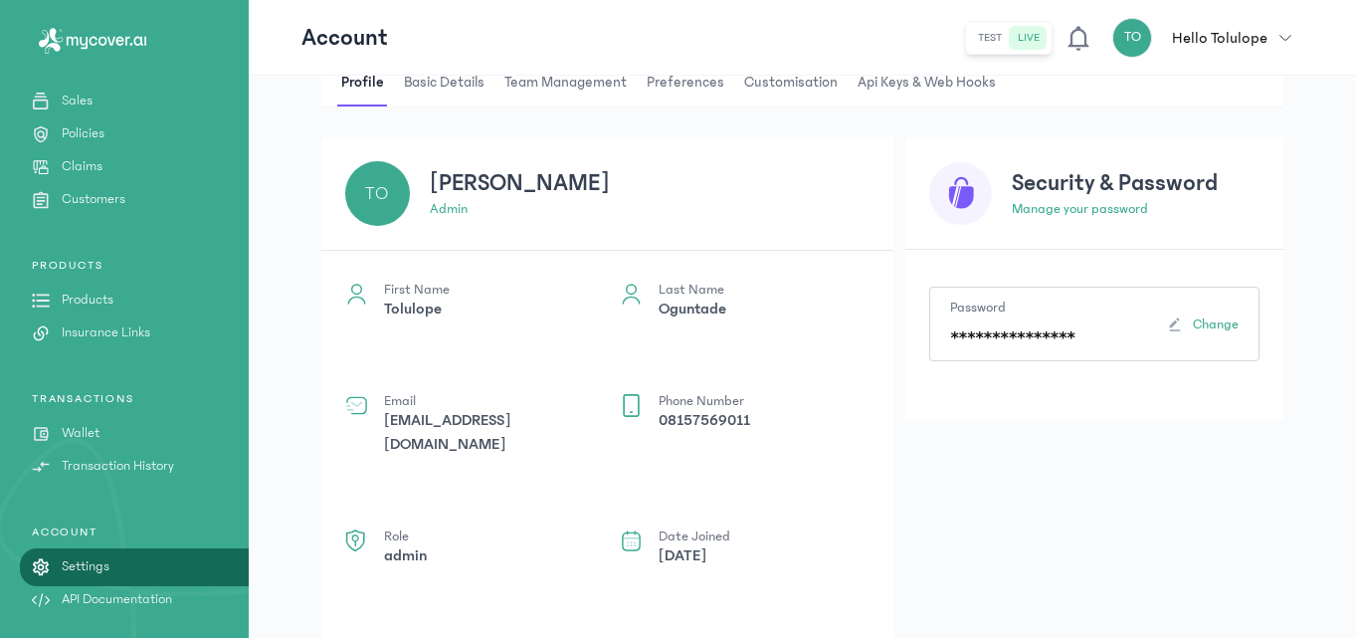
scroll to position [163, 0]
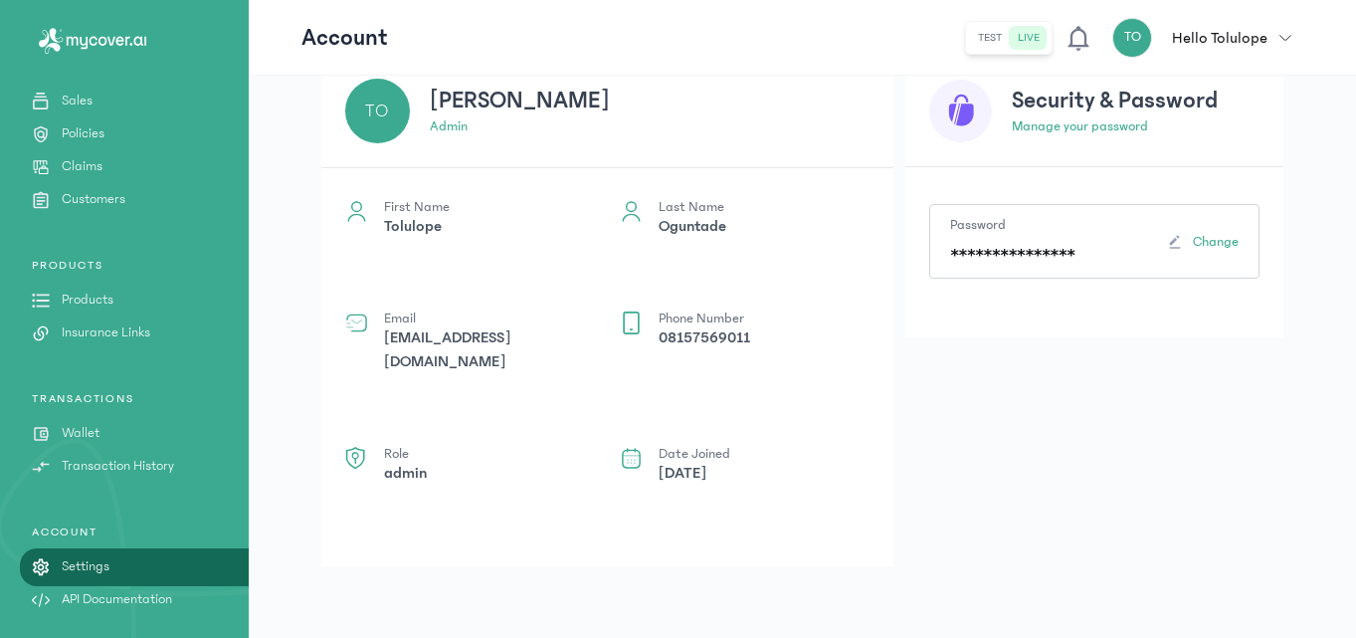
click at [507, 342] on p "[EMAIL_ADDRESS][DOMAIN_NAME]" at bounding box center [490, 349] width 212 height 48
click at [507, 341] on p "[EMAIL_ADDRESS][DOMAIN_NAME]" at bounding box center [490, 349] width 212 height 48
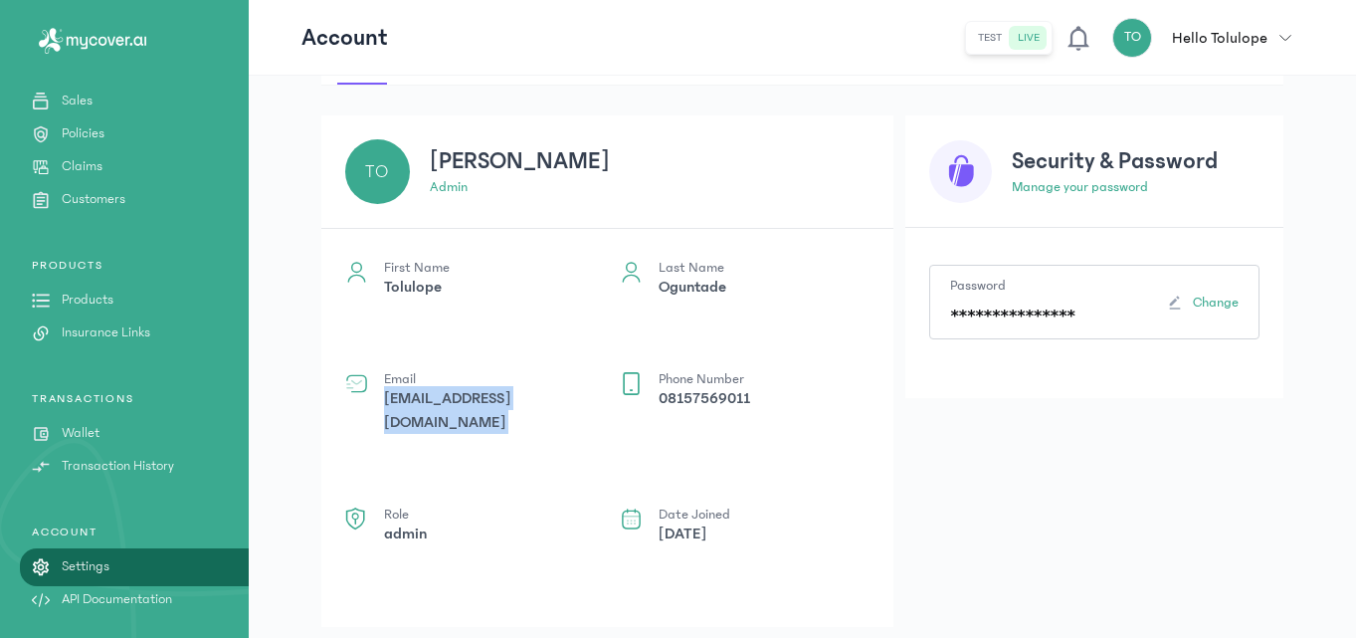
scroll to position [0, 0]
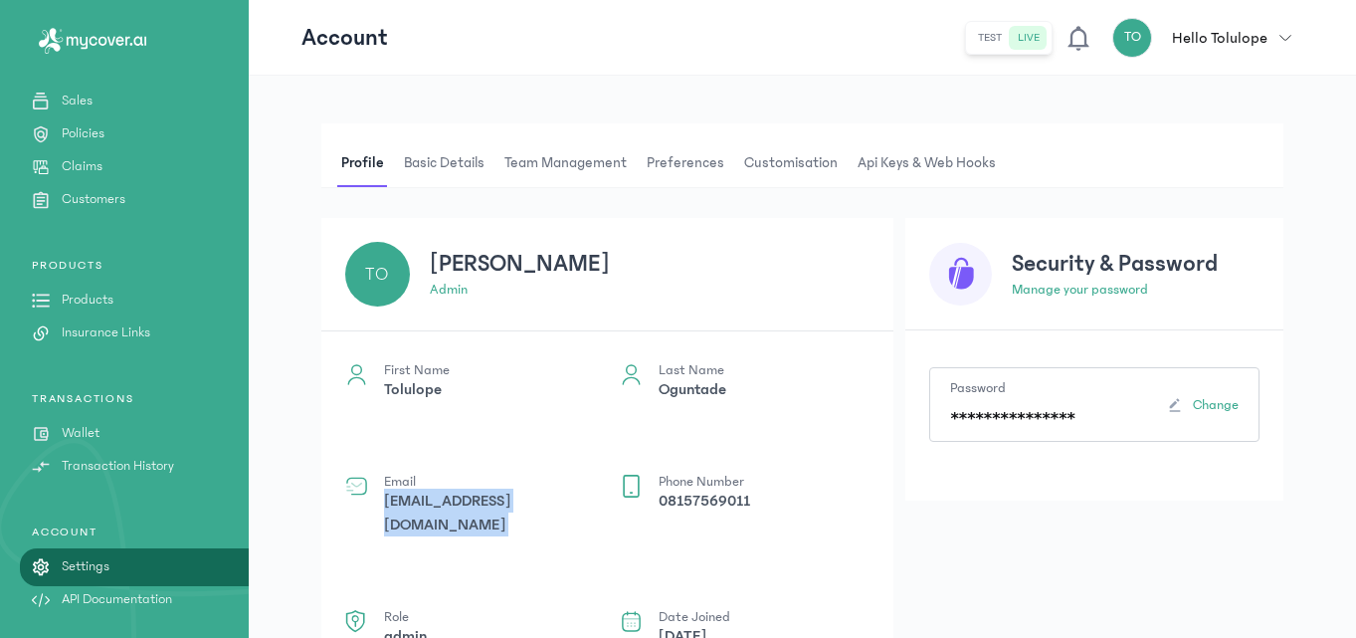
click at [439, 157] on span "Basic details" at bounding box center [444, 163] width 89 height 48
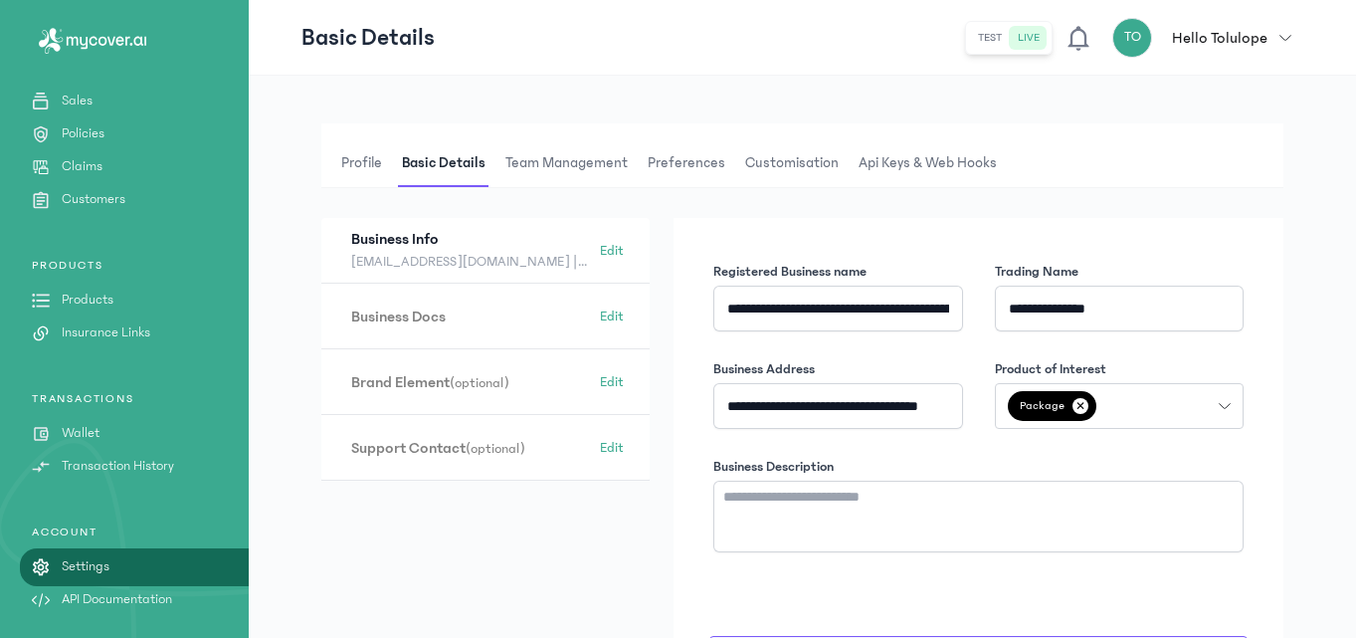
click at [665, 160] on span "Preferences" at bounding box center [687, 163] width 86 height 48
click at [692, 167] on span "Preferences" at bounding box center [687, 163] width 86 height 48
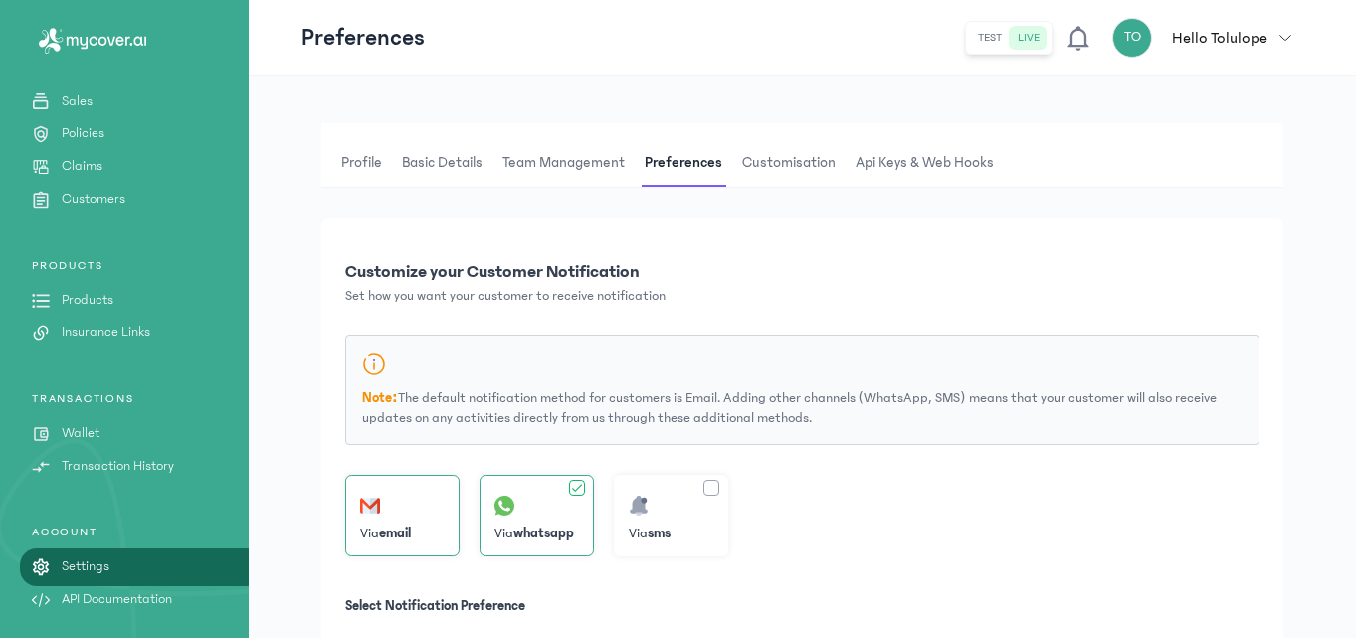
click at [782, 159] on span "Customisation" at bounding box center [788, 163] width 101 height 48
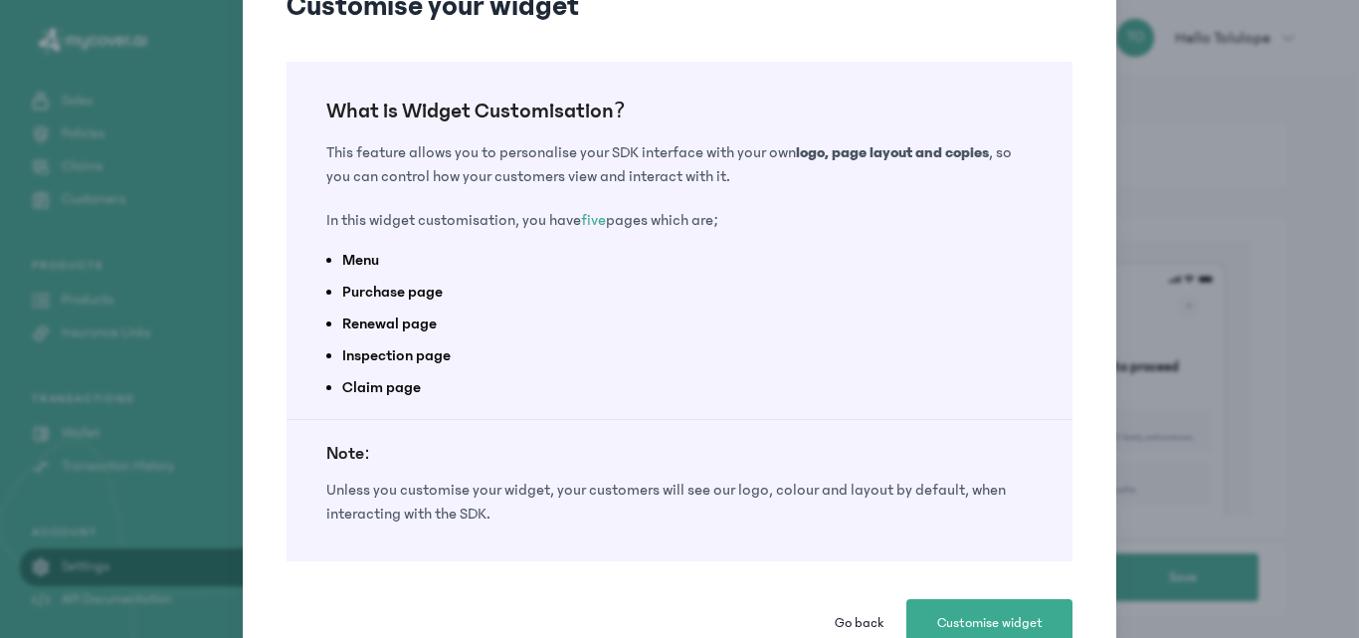
scroll to position [156, 0]
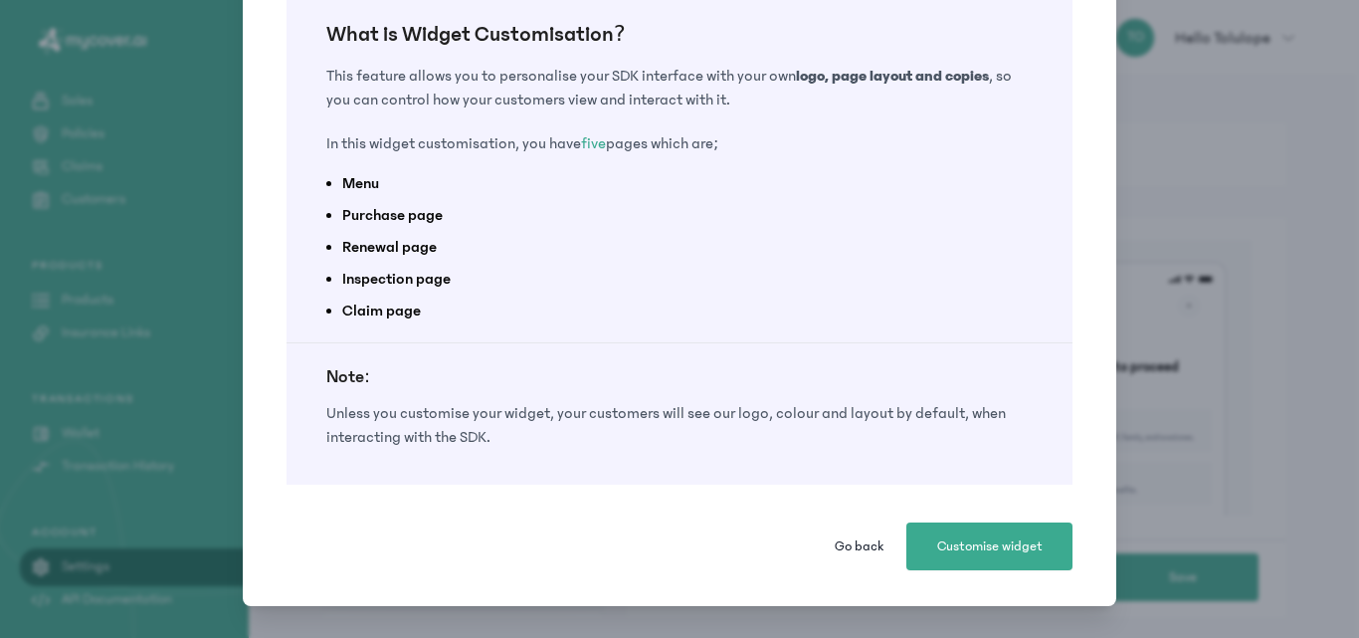
click at [846, 540] on span "Go back" at bounding box center [859, 546] width 49 height 20
